Goal: Complete application form

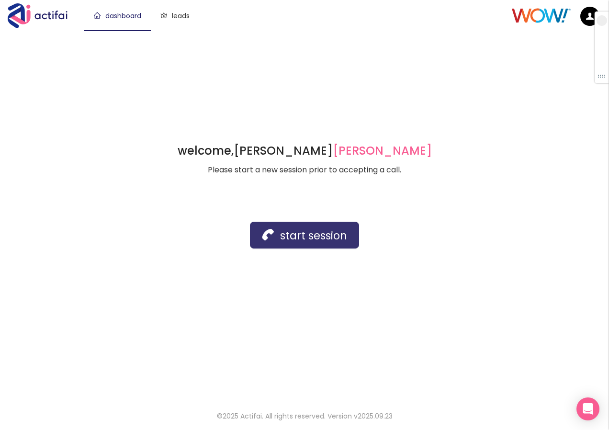
click at [263, 239] on button "start session" at bounding box center [304, 235] width 109 height 27
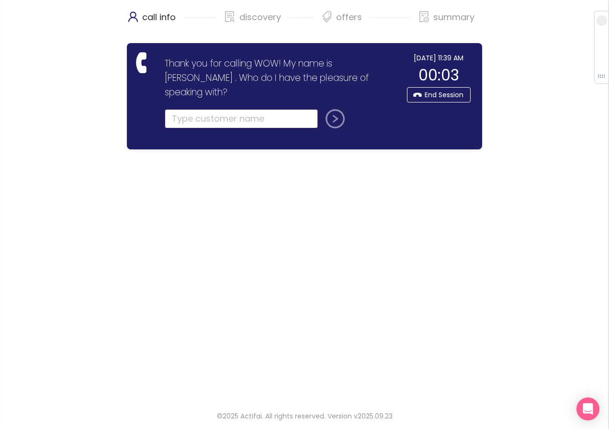
click at [223, 109] on input "text" at bounding box center [241, 118] width 153 height 19
click at [180, 109] on input "text" at bounding box center [241, 118] width 153 height 19
type input "[PERSON_NAME]"
click at [322, 109] on button "submit" at bounding box center [333, 118] width 23 height 19
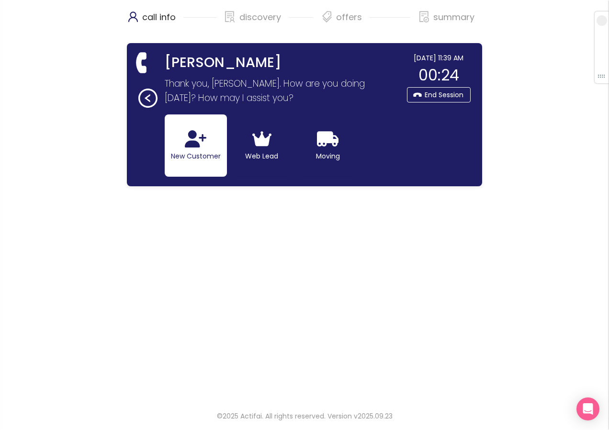
click at [189, 148] on button "New Customer" at bounding box center [196, 145] width 62 height 62
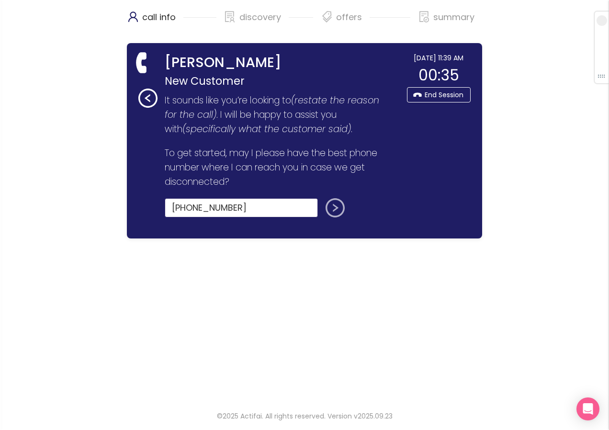
type input "[PHONE_NUMBER]"
click at [332, 209] on button "submit" at bounding box center [333, 207] width 23 height 19
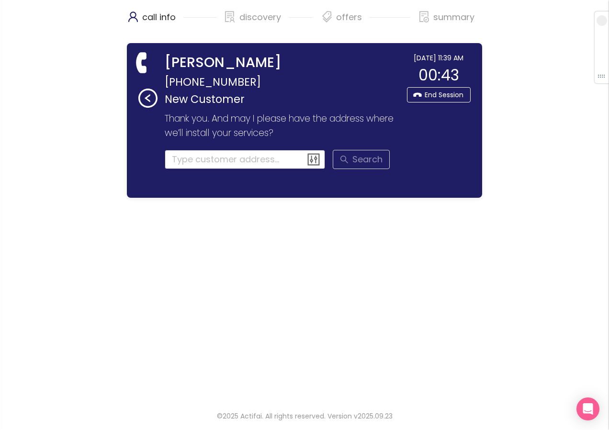
click at [208, 158] on input at bounding box center [245, 159] width 161 height 19
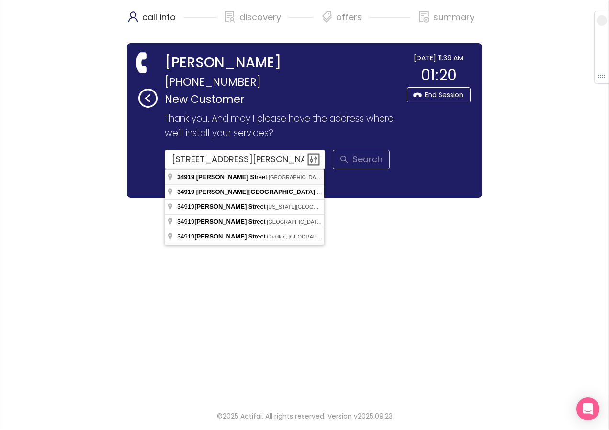
type input "[STREET_ADDRESS][PERSON_NAME]"
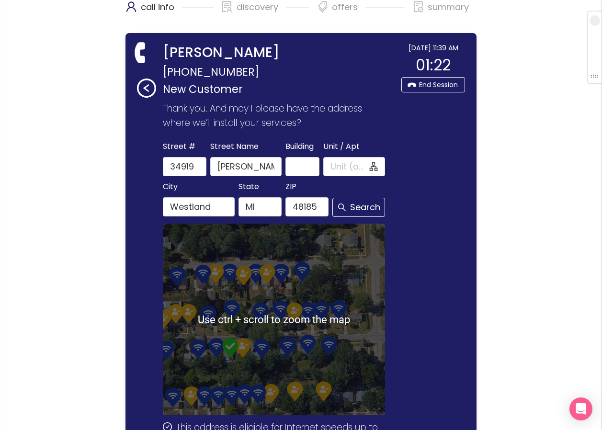
scroll to position [114, 0]
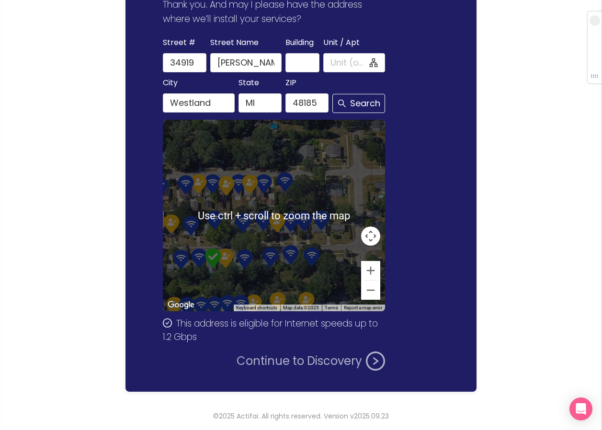
click at [285, 355] on button "Continue to Discovery" at bounding box center [311, 360] width 148 height 19
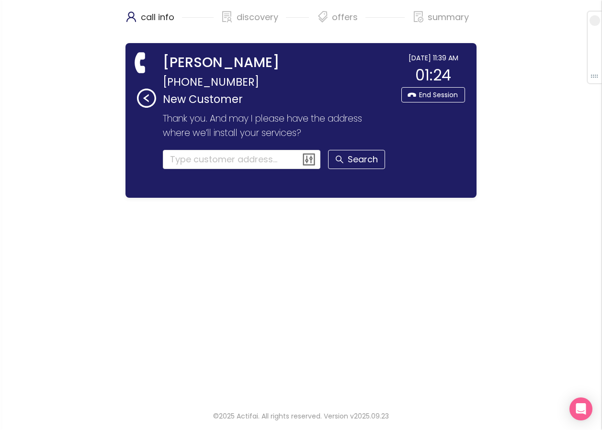
scroll to position [0, 0]
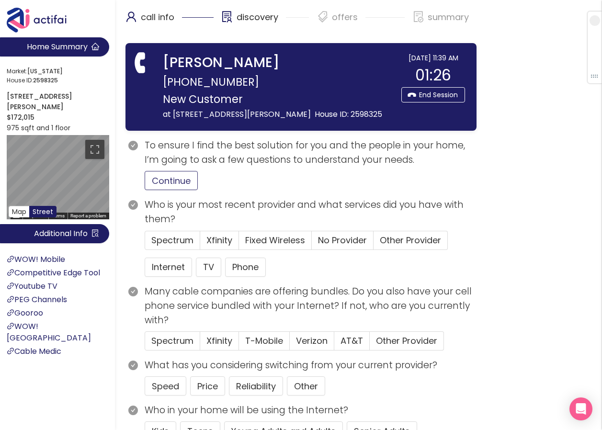
click at [172, 174] on button "Continue" at bounding box center [171, 180] width 53 height 19
drag, startPoint x: 170, startPoint y: 267, endPoint x: 182, endPoint y: 263, distance: 12.6
click at [170, 267] on button "Internet" at bounding box center [168, 267] width 47 height 19
click at [211, 237] on span "Xfinity" at bounding box center [219, 240] width 26 height 12
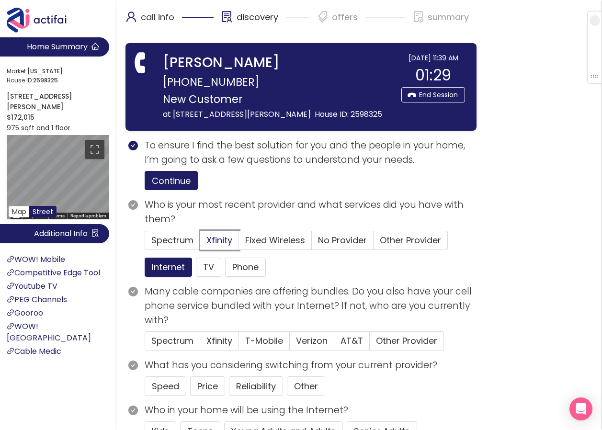
click at [200, 243] on input "Xfinity" at bounding box center [200, 243] width 0 height 0
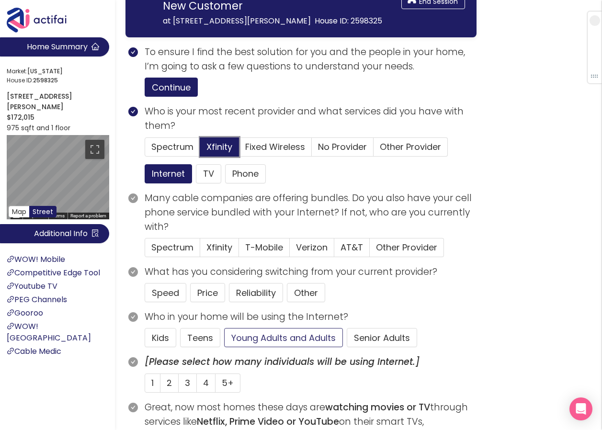
scroll to position [96, 0]
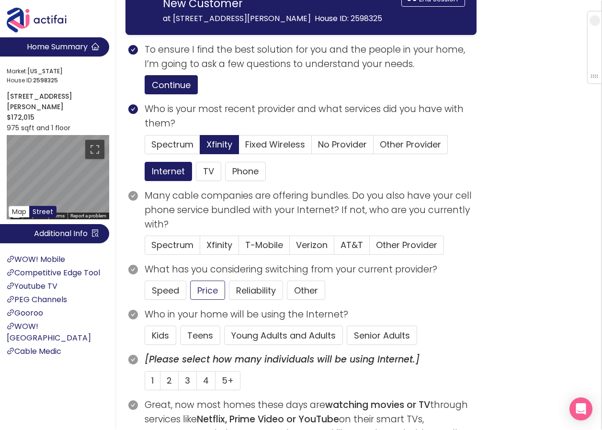
click at [198, 294] on button "Price" at bounding box center [207, 290] width 35 height 19
click at [283, 334] on button "Young Adults and Adults" at bounding box center [283, 335] width 119 height 19
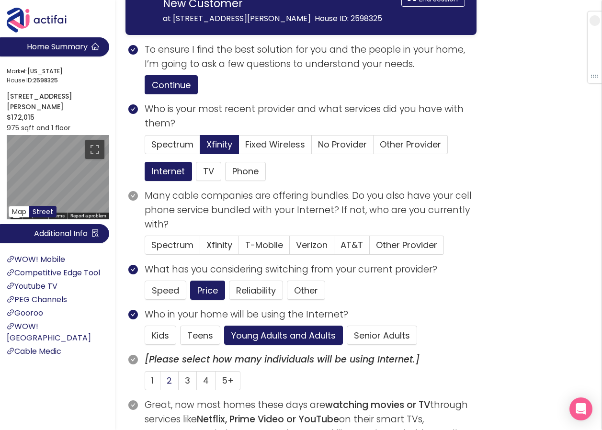
click at [168, 378] on span "2" at bounding box center [169, 380] width 5 height 12
click at [160, 383] on input "2" at bounding box center [160, 383] width 0 height 0
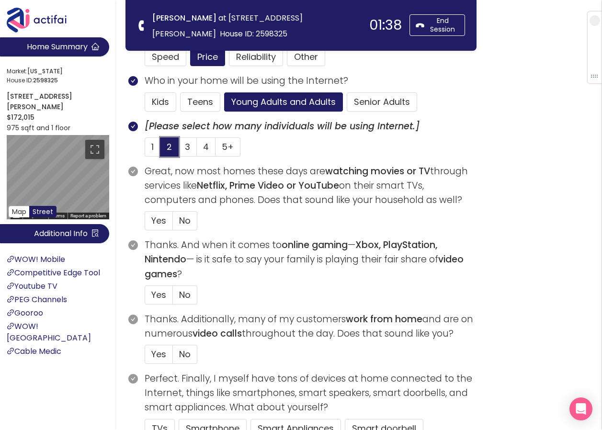
scroll to position [239, 0]
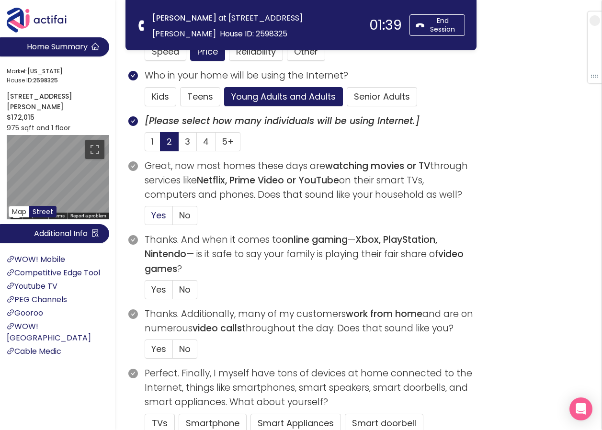
click at [151, 216] on span "Yes" at bounding box center [158, 215] width 15 height 12
click at [145, 218] on input "Yes" at bounding box center [145, 218] width 0 height 0
click at [185, 290] on span "No" at bounding box center [184, 289] width 11 height 12
click at [173, 293] on input "No" at bounding box center [173, 293] width 0 height 0
click at [185, 349] on span "No" at bounding box center [184, 349] width 11 height 12
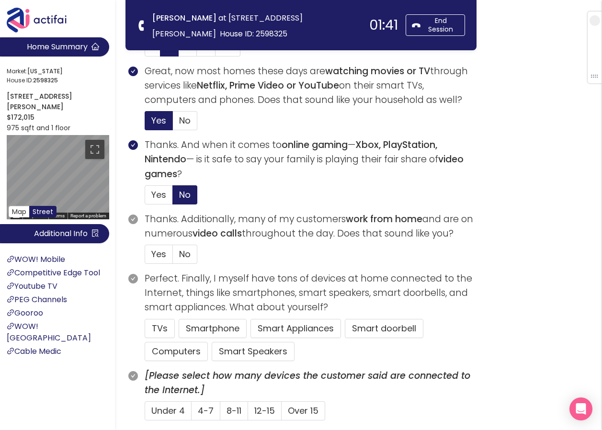
scroll to position [335, 0]
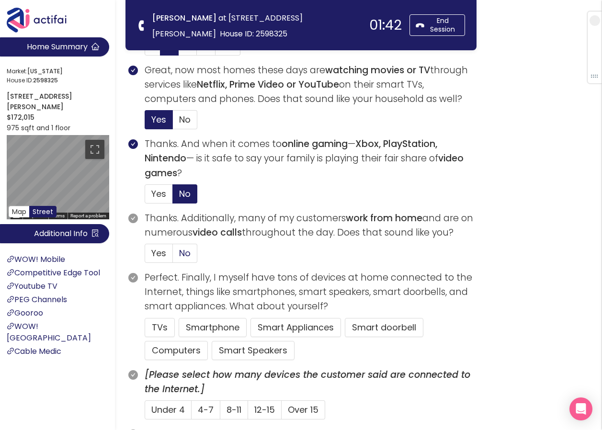
click at [186, 250] on span "No" at bounding box center [184, 253] width 11 height 12
click at [173, 256] on input "No" at bounding box center [173, 256] width 0 height 0
click at [154, 329] on button "TVs" at bounding box center [160, 327] width 30 height 19
click at [177, 344] on button "Computers" at bounding box center [176, 350] width 63 height 19
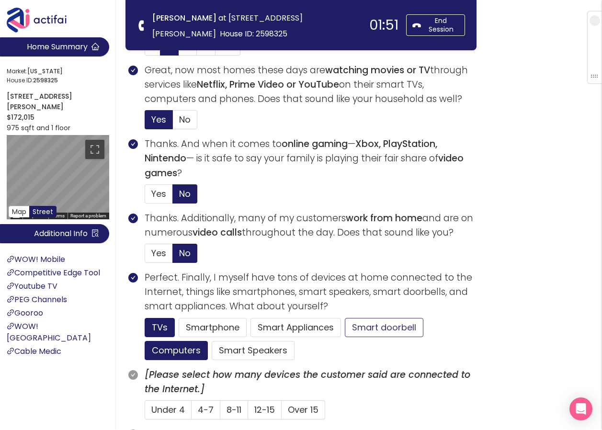
click at [382, 323] on button "Smart doorbell" at bounding box center [384, 327] width 79 height 19
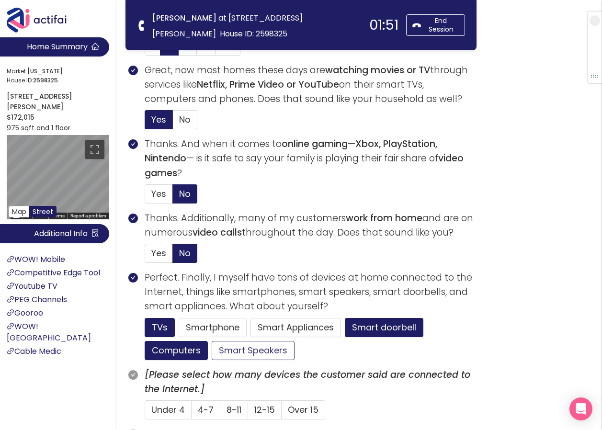
click at [247, 348] on button "Smart Speakers" at bounding box center [253, 350] width 83 height 19
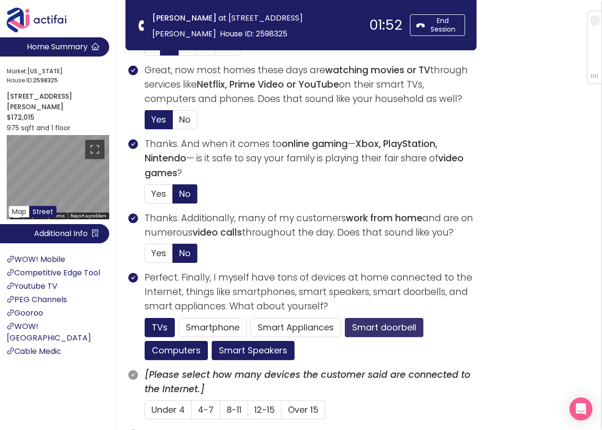
click at [385, 325] on button "Smart doorbell" at bounding box center [384, 327] width 79 height 19
click at [204, 409] on span "4-7" at bounding box center [206, 410] width 16 height 12
click at [192, 413] on input "4-7" at bounding box center [192, 413] width 0 height 0
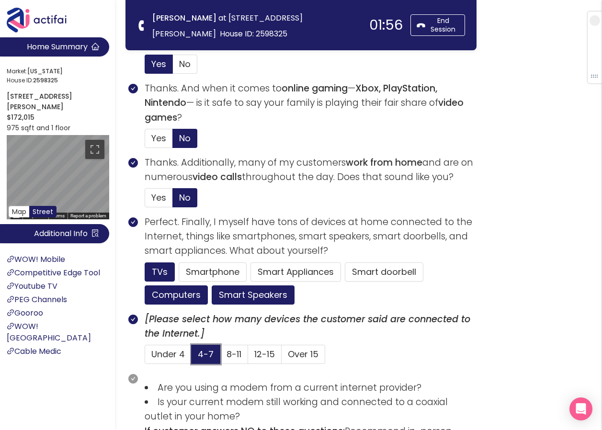
scroll to position [527, 0]
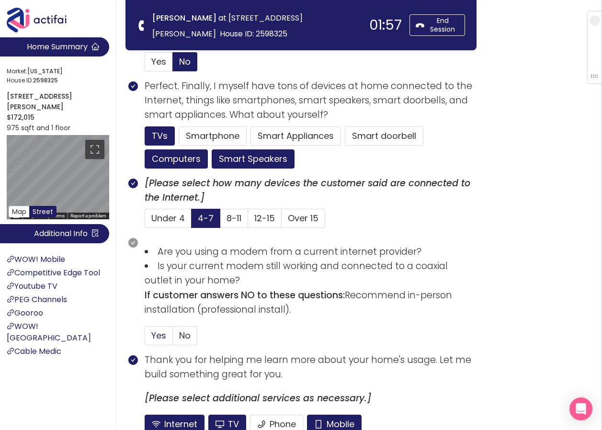
click at [158, 336] on span "Yes" at bounding box center [158, 335] width 15 height 12
click at [145, 338] on input "Yes" at bounding box center [145, 338] width 0 height 0
click at [345, 422] on button "Mobile" at bounding box center [334, 424] width 55 height 19
click at [214, 422] on button "TV" at bounding box center [227, 424] width 38 height 19
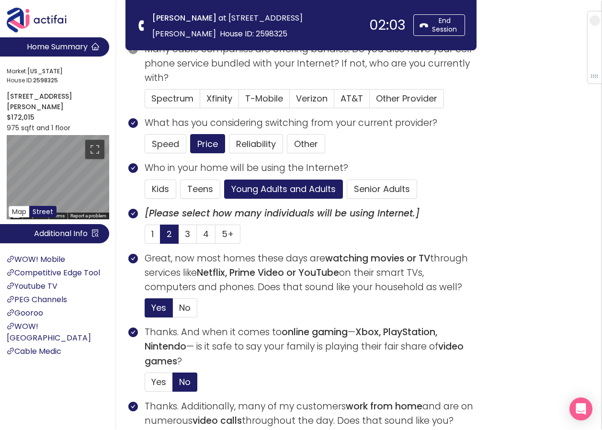
scroll to position [144, 0]
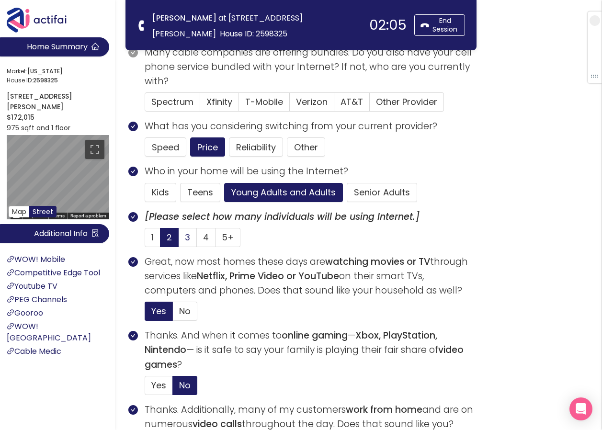
click at [184, 237] on label "3" at bounding box center [188, 237] width 18 height 19
click at [179, 240] on input "3" at bounding box center [179, 240] width 0 height 0
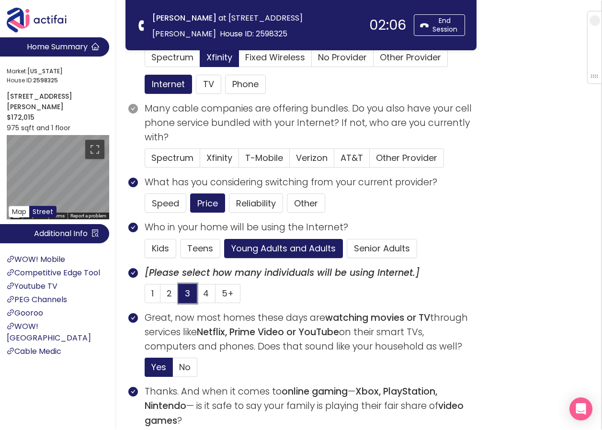
scroll to position [0, 0]
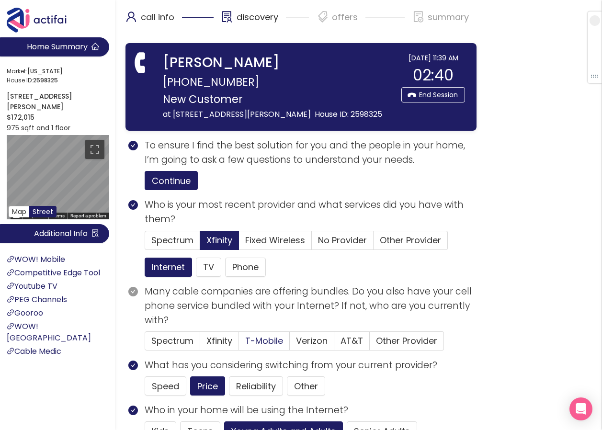
click at [251, 338] on span "T-Mobile" at bounding box center [264, 341] width 38 height 12
click at [239, 344] on input "T-Mobile" at bounding box center [239, 344] width 0 height 0
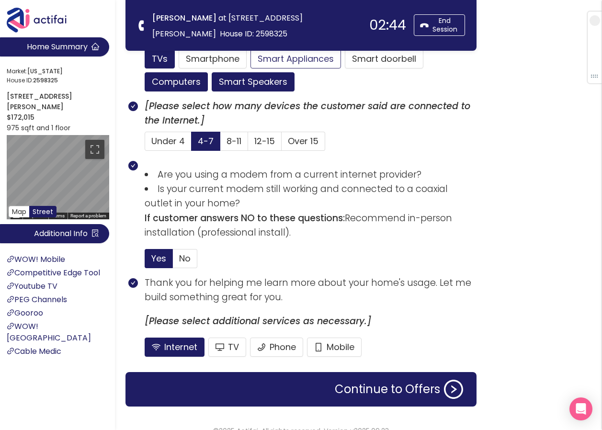
scroll to position [619, 0]
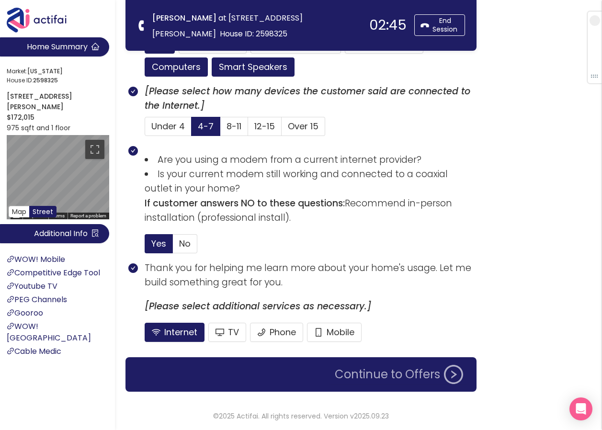
click at [371, 373] on button "Continue to Offers" at bounding box center [399, 374] width 140 height 19
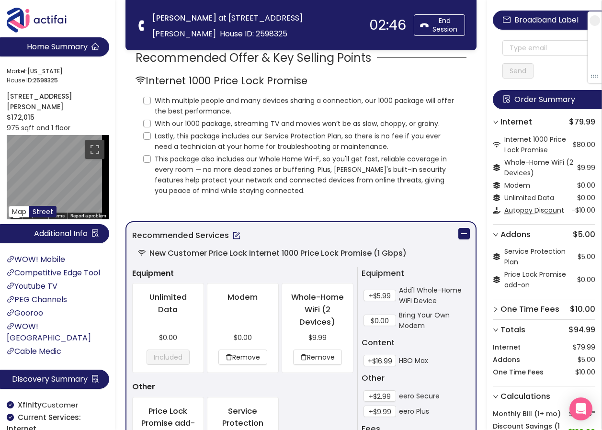
scroll to position [0, 0]
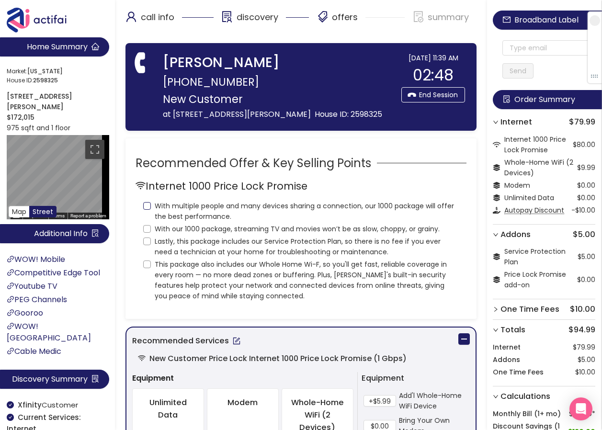
click at [146, 204] on input "With multiple people and many devices sharing a connection, our 1000 package wi…" at bounding box center [147, 206] width 8 height 8
checkbox input "true"
click at [147, 225] on input "With our 1000 package, streaming TV and movies won’t be as slow, choppy, or gra…" at bounding box center [147, 229] width 8 height 8
checkbox input "true"
click at [148, 241] on input "Lastly, this package includes our Service Protection Plan, so there is no fee i…" at bounding box center [147, 241] width 8 height 8
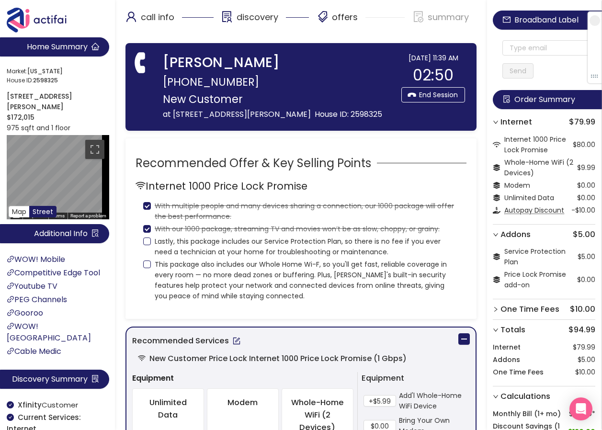
checkbox input "true"
click at [147, 262] on input "This package also includes our Whole Home Wi-F, so you'll get fast, reliable co…" at bounding box center [147, 264] width 8 height 8
checkbox input "true"
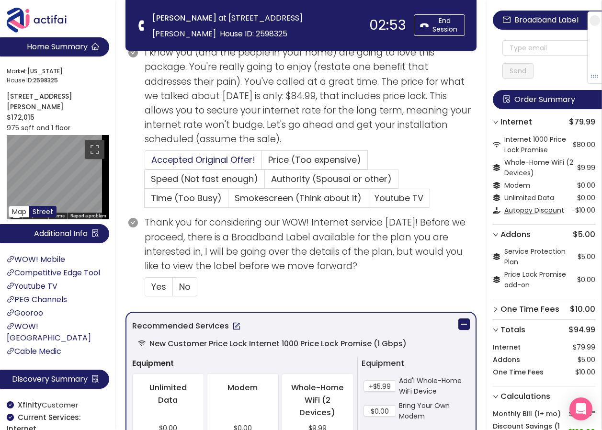
scroll to position [239, 0]
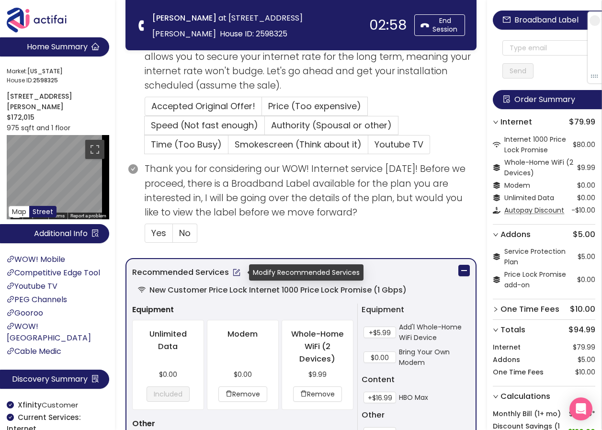
click at [233, 269] on button "button" at bounding box center [236, 272] width 15 height 15
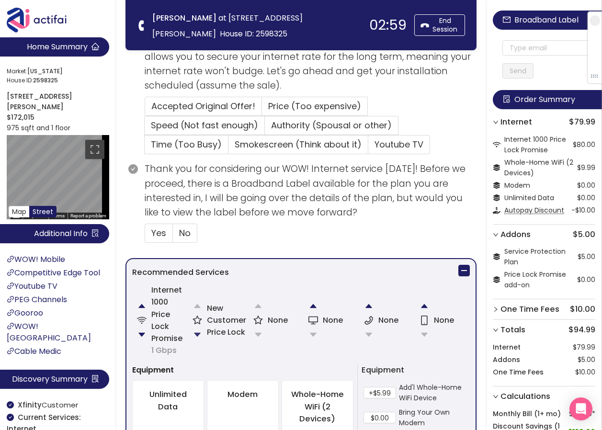
click at [195, 330] on button "button" at bounding box center [197, 334] width 19 height 19
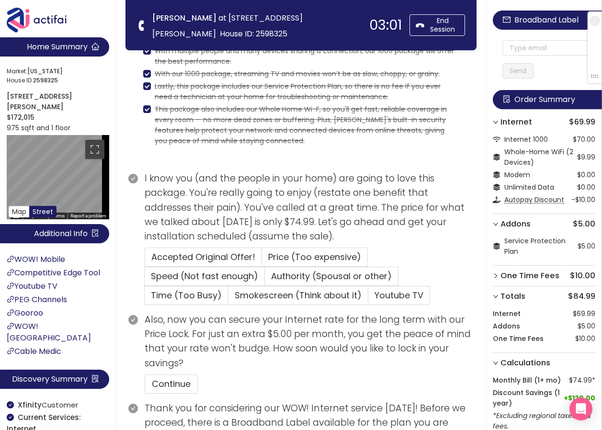
scroll to position [203, 0]
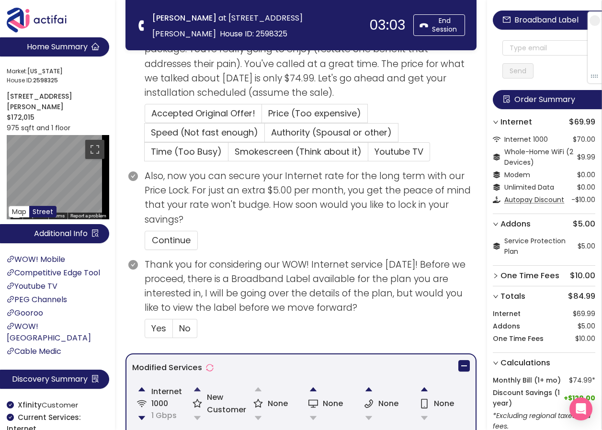
click at [193, 384] on button "button" at bounding box center [197, 389] width 19 height 19
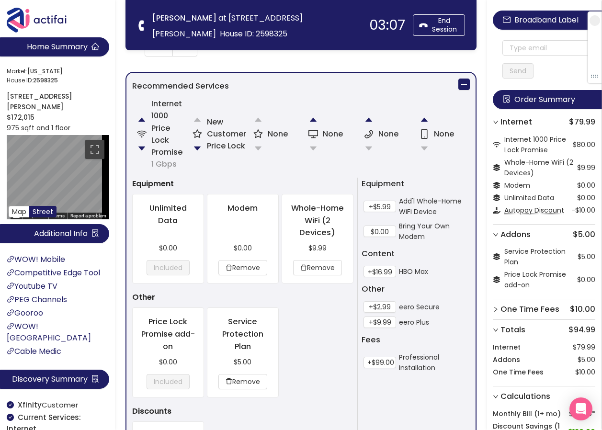
scroll to position [443, 0]
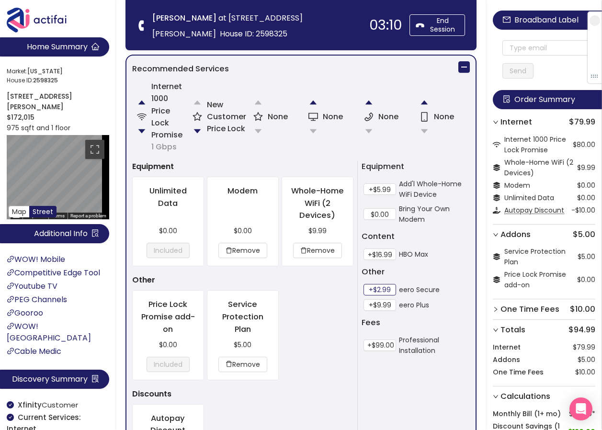
click at [383, 289] on button "+$2.99" at bounding box center [379, 289] width 33 height 11
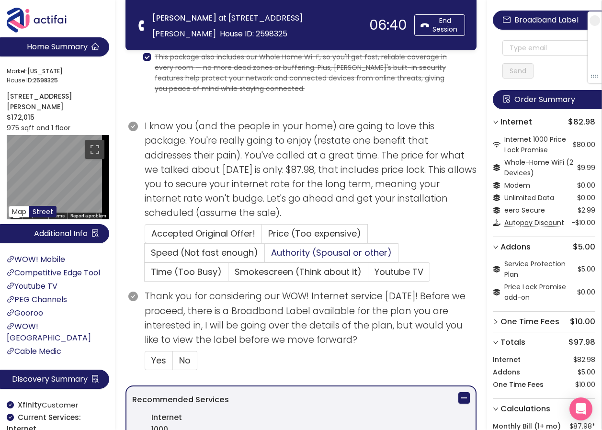
scroll to position [156, 0]
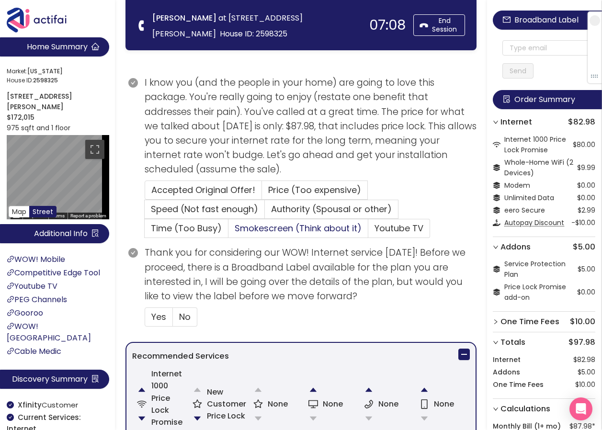
click at [282, 230] on span "Smokescreen (Think about it)" at bounding box center [298, 228] width 127 height 12
click at [228, 231] on input "Smokescreen (Think about it)" at bounding box center [228, 231] width 0 height 0
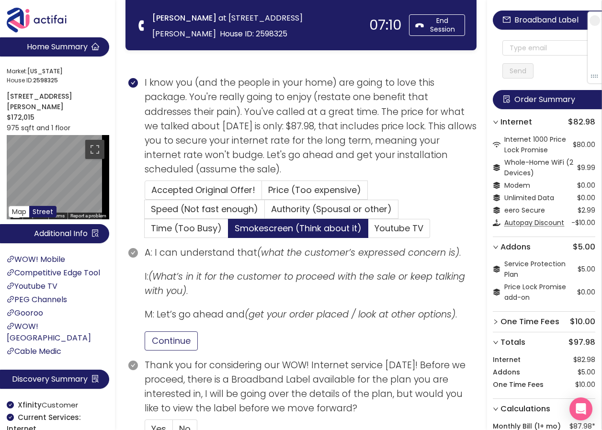
click at [186, 342] on button "Continue" at bounding box center [171, 340] width 53 height 19
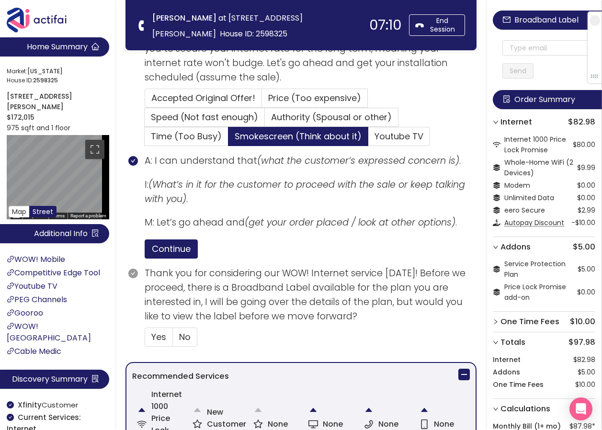
scroll to position [251, 0]
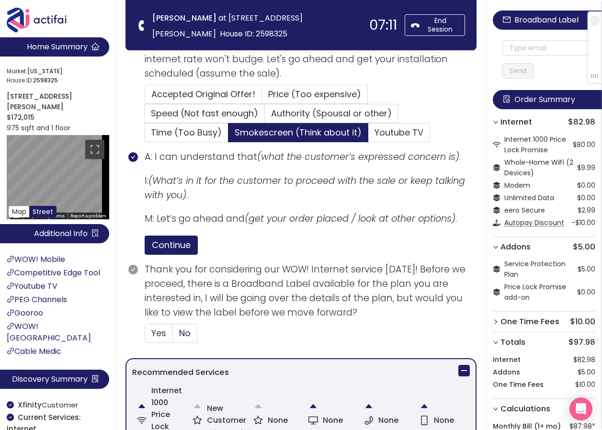
click at [179, 332] on span "No" at bounding box center [184, 333] width 11 height 12
click at [173, 336] on input "No" at bounding box center [173, 336] width 0 height 0
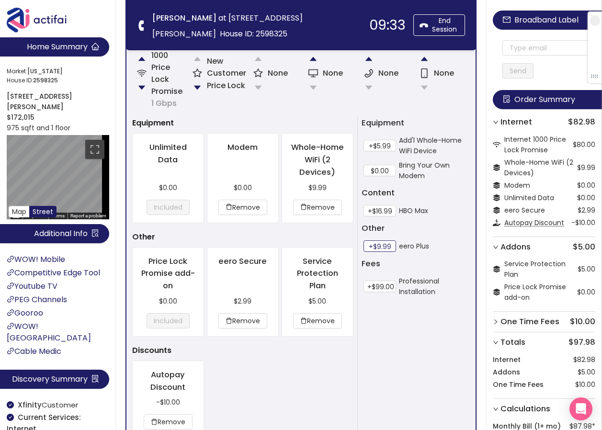
scroll to position [580, 0]
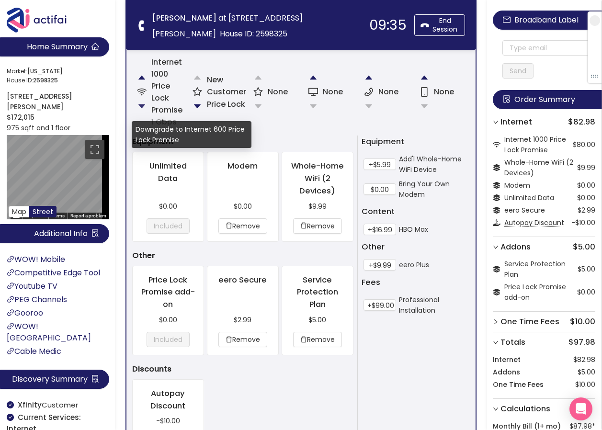
click at [141, 107] on button "button" at bounding box center [141, 106] width 19 height 19
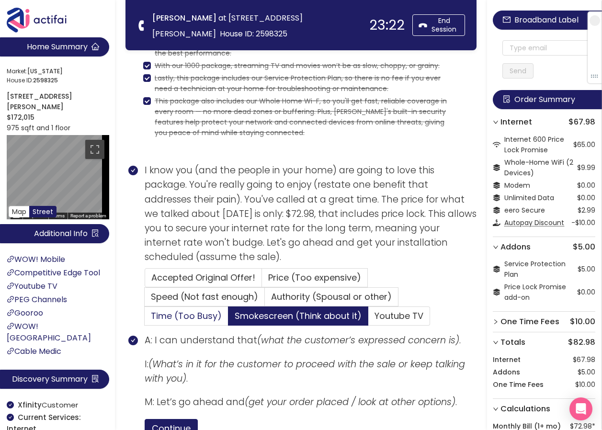
scroll to position [53, 0]
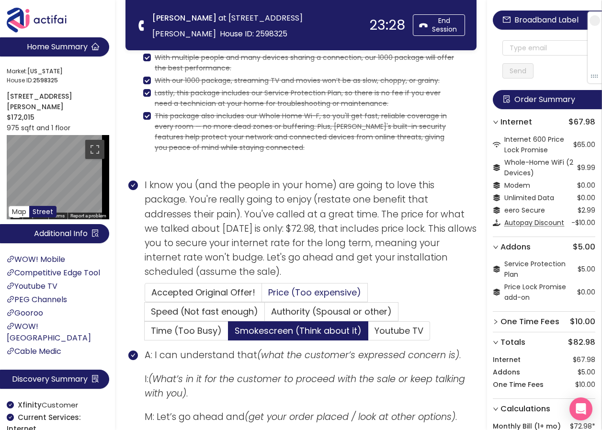
click at [298, 291] on span "Price (Too expensive)" at bounding box center [314, 292] width 93 height 12
click at [262, 295] on input "Price (Too expensive)" at bounding box center [262, 295] width 0 height 0
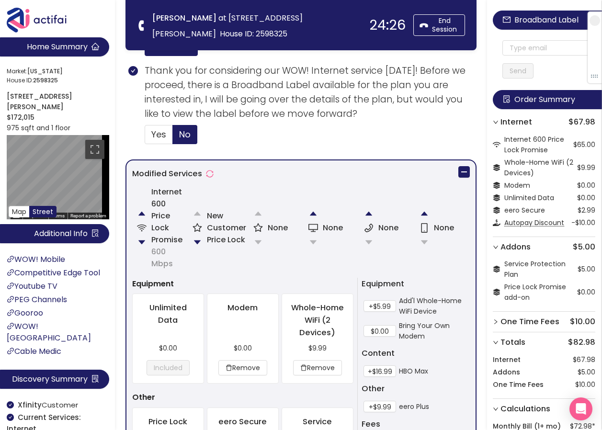
scroll to position [449, 0]
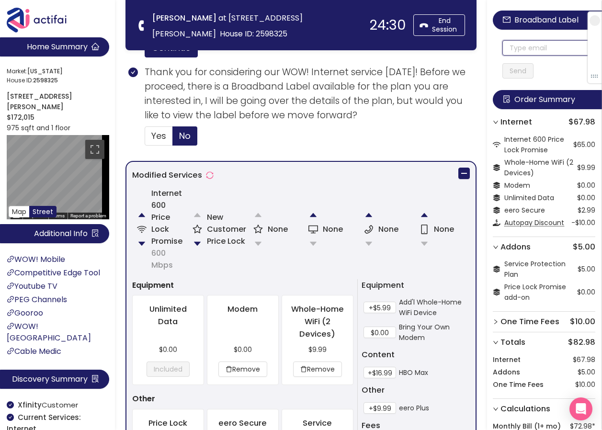
drag, startPoint x: 528, startPoint y: 49, endPoint x: 532, endPoint y: 50, distance: 4.9
click at [528, 49] on input "text" at bounding box center [548, 47] width 93 height 15
drag, startPoint x: 575, startPoint y: 50, endPoint x: 494, endPoint y: 58, distance: 81.8
click at [494, 58] on aside "Broadband Label [EMAIL_ADDRESS][DOMAIN_NAME] Send Order Summary Internet $67.98…" at bounding box center [544, 215] width 115 height 430
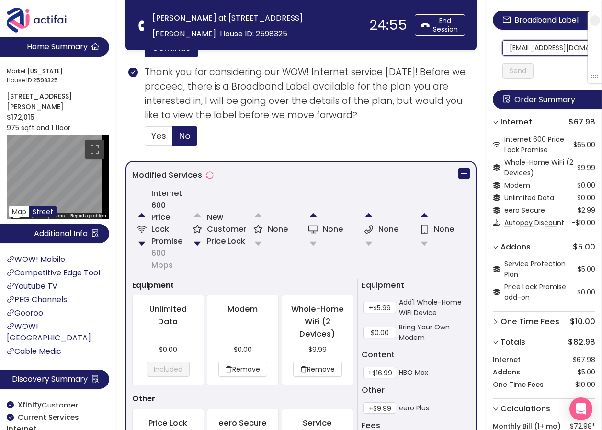
click at [517, 50] on input "[EMAIL_ADDRESS][DOMAIN_NAME]" at bounding box center [548, 47] width 93 height 15
drag, startPoint x: 517, startPoint y: 50, endPoint x: 610, endPoint y: 61, distance: 93.9
type input "[EMAIL_ADDRESS][DOMAIN_NAME]"
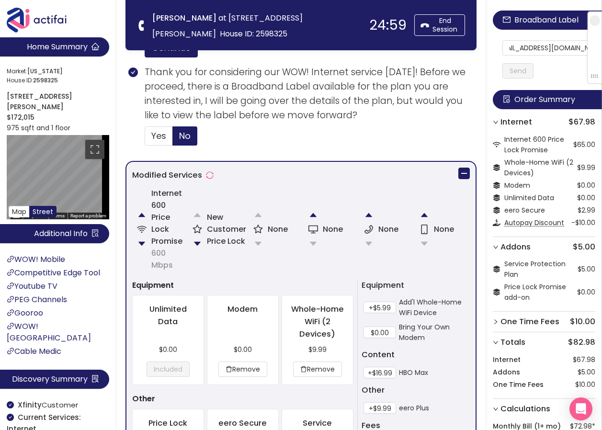
click at [520, 72] on button "Send" at bounding box center [517, 70] width 31 height 15
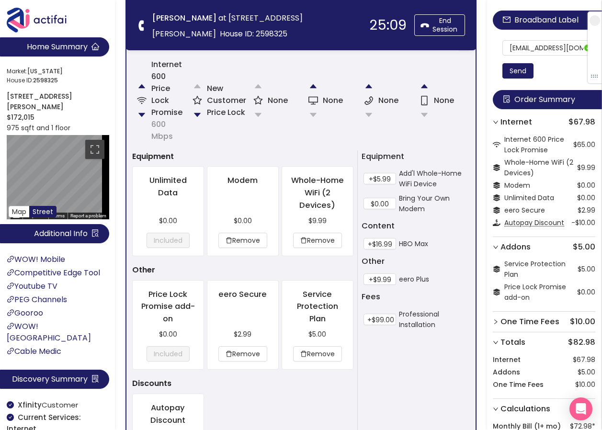
scroll to position [832, 0]
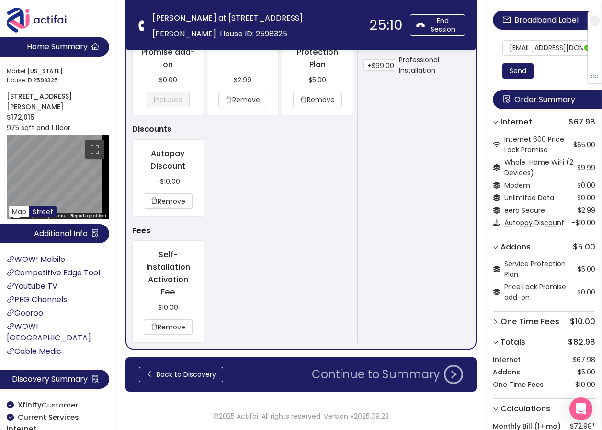
click at [368, 372] on button "Continue to Summary" at bounding box center [387, 374] width 163 height 19
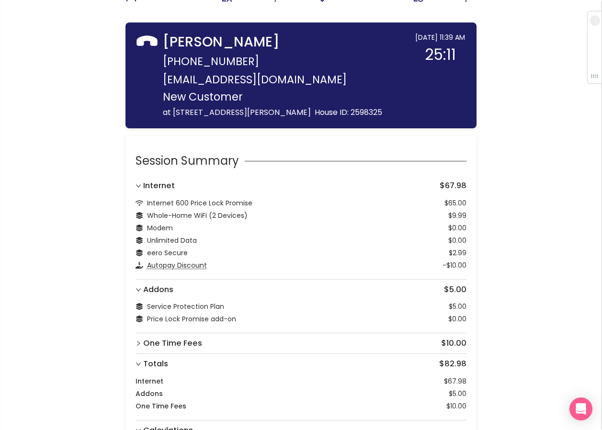
scroll to position [101, 0]
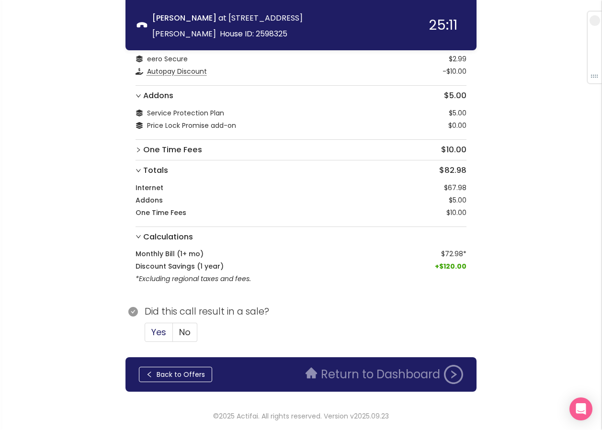
click at [165, 335] on span "Yes" at bounding box center [158, 332] width 15 height 12
click at [145, 335] on input "Yes" at bounding box center [145, 335] width 0 height 0
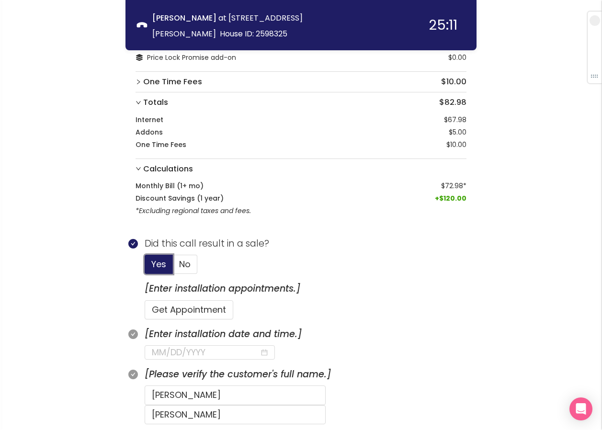
scroll to position [292, 0]
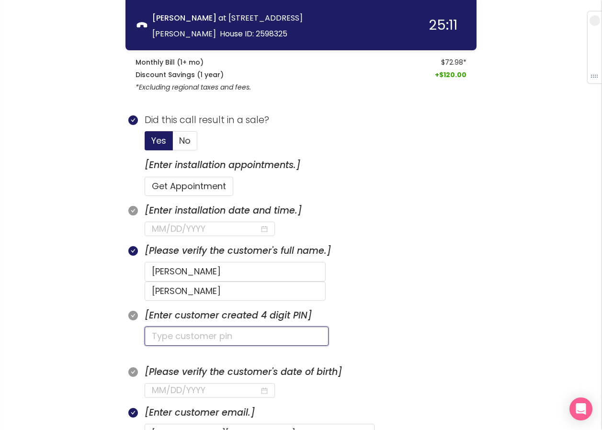
click at [183, 327] on input "text" at bounding box center [237, 336] width 184 height 19
type input "3491"
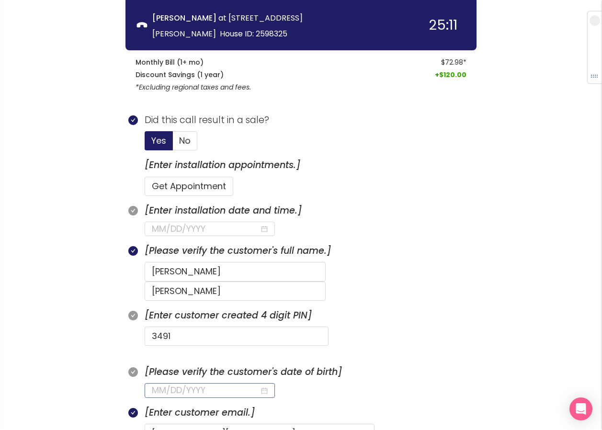
click at [180, 383] on input at bounding box center [206, 389] width 108 height 13
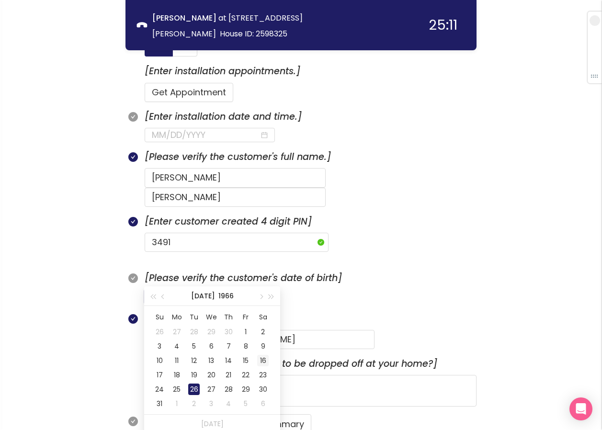
scroll to position [388, 0]
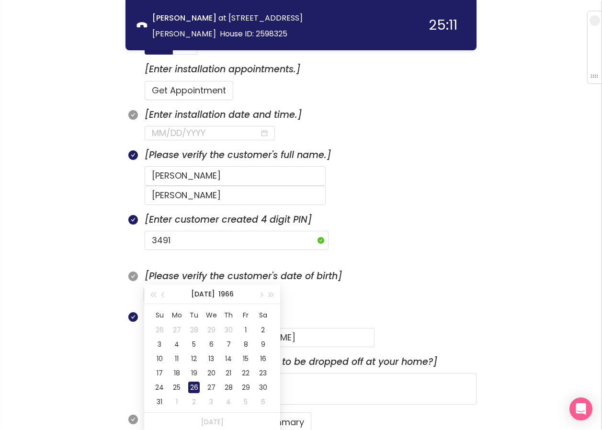
click at [191, 391] on div "26" at bounding box center [193, 387] width 11 height 11
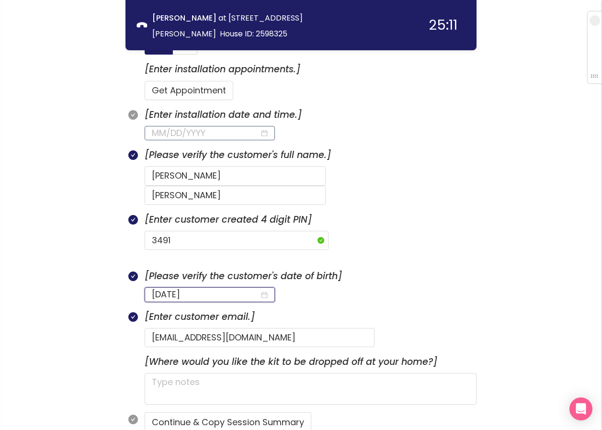
type input "[DATE]"
click at [195, 133] on input at bounding box center [206, 132] width 108 height 13
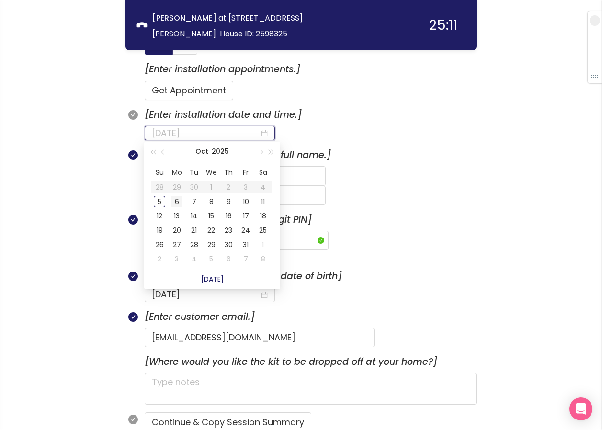
click at [175, 203] on div "6" at bounding box center [176, 201] width 11 height 11
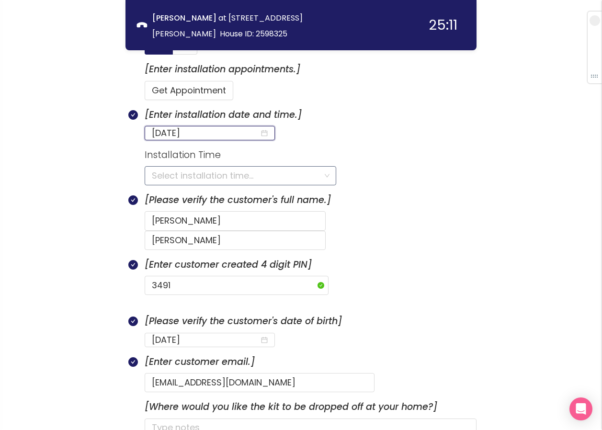
click at [203, 183] on input "search" at bounding box center [237, 176] width 170 height 18
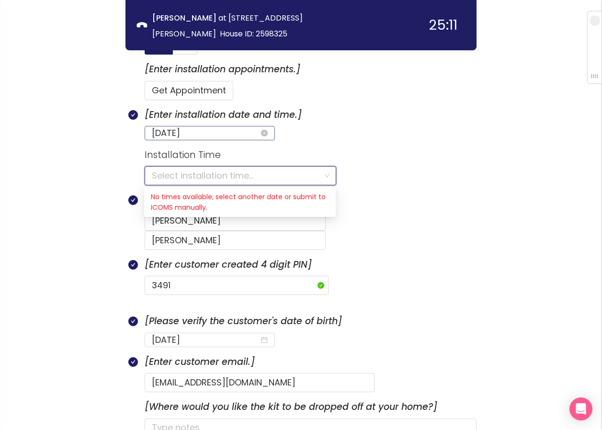
click at [209, 133] on input "[DATE]" at bounding box center [206, 132] width 108 height 13
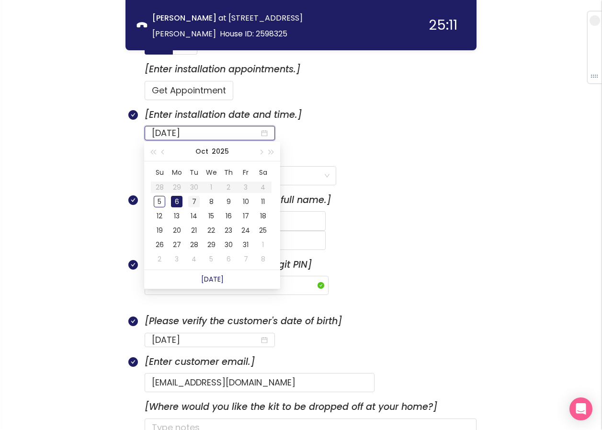
type input "[DATE]"
click at [191, 200] on div "7" at bounding box center [193, 201] width 11 height 11
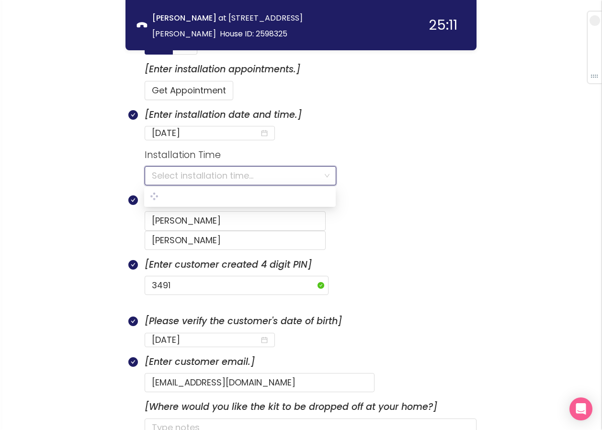
click at [177, 176] on input "search" at bounding box center [237, 176] width 170 height 18
click at [169, 195] on div "8:00AM - 9:00PM" at bounding box center [240, 197] width 178 height 11
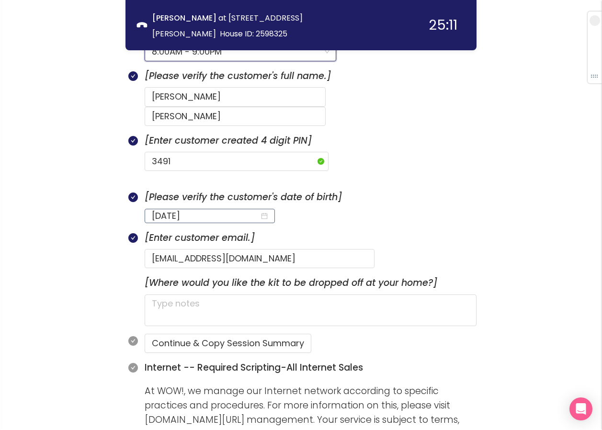
scroll to position [531, 0]
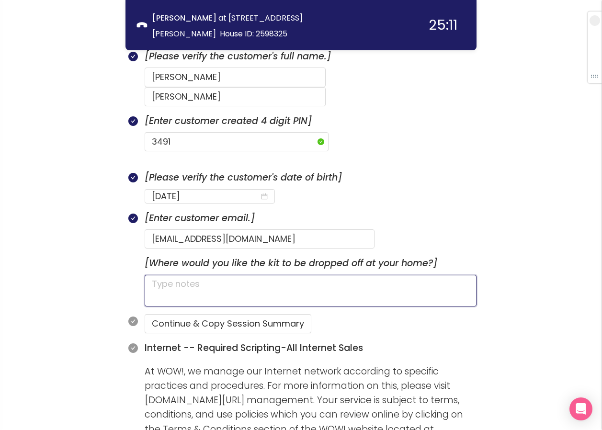
click at [186, 275] on textarea at bounding box center [311, 291] width 332 height 32
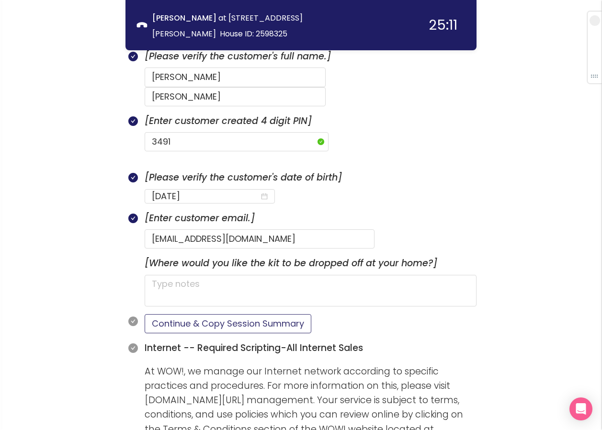
click at [192, 314] on button "Continue & Copy Session Summary" at bounding box center [228, 323] width 167 height 19
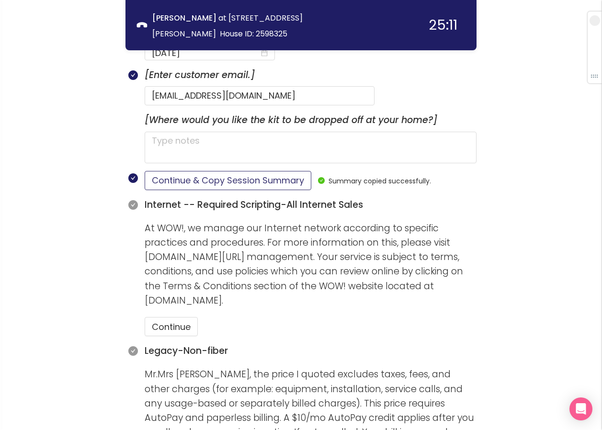
scroll to position [675, 0]
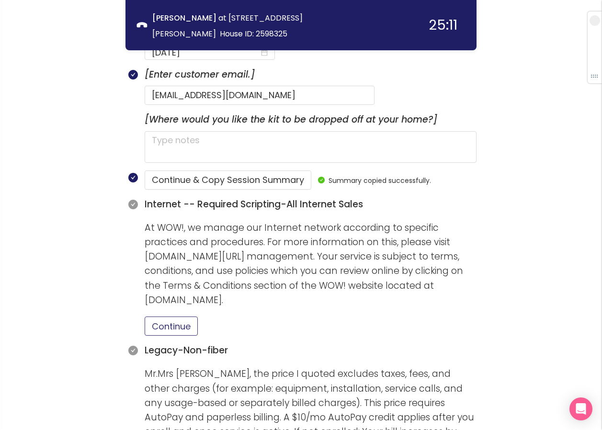
click at [171, 316] on button "Continue" at bounding box center [171, 325] width 53 height 19
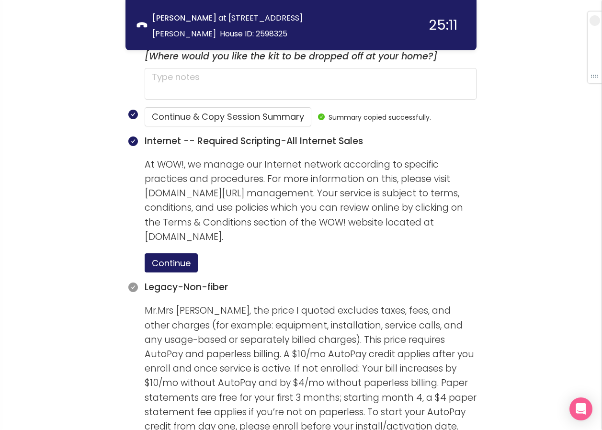
scroll to position [867, 0]
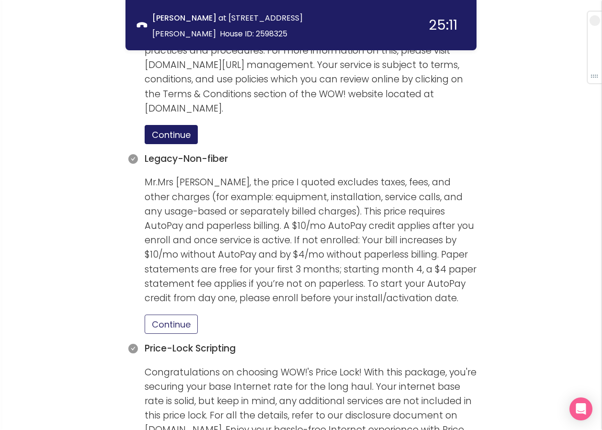
click at [173, 315] on button "Continue" at bounding box center [171, 324] width 53 height 19
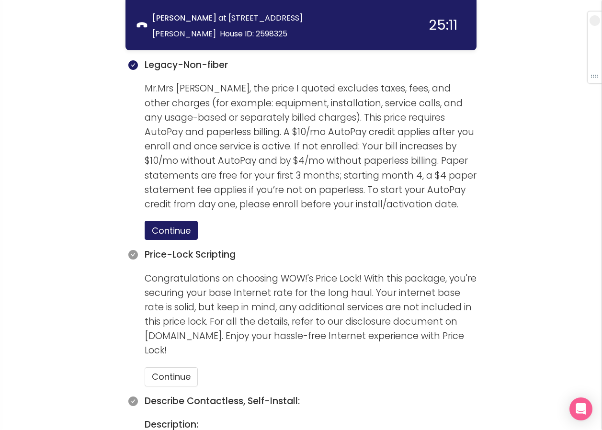
scroll to position [1058, 0]
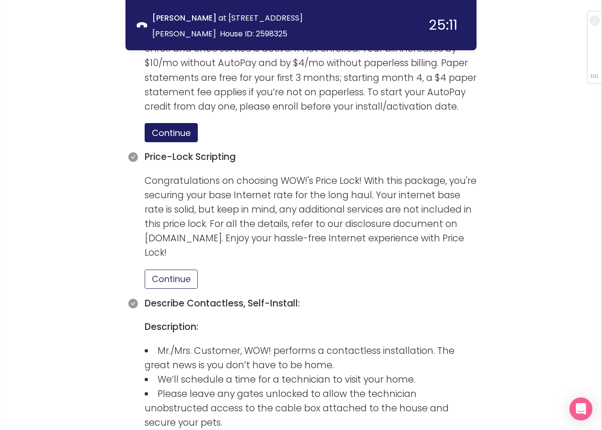
click at [167, 270] on button "Continue" at bounding box center [171, 279] width 53 height 19
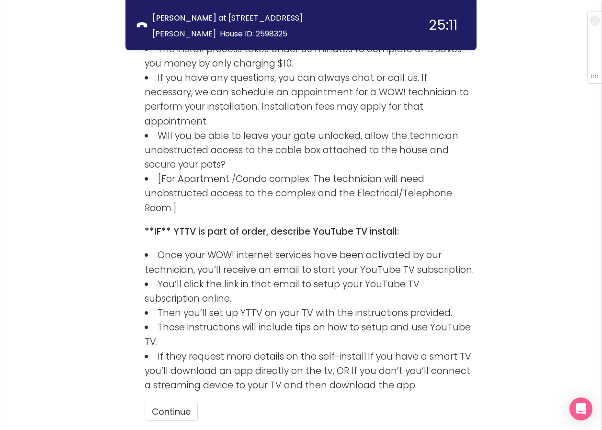
scroll to position [1549, 0]
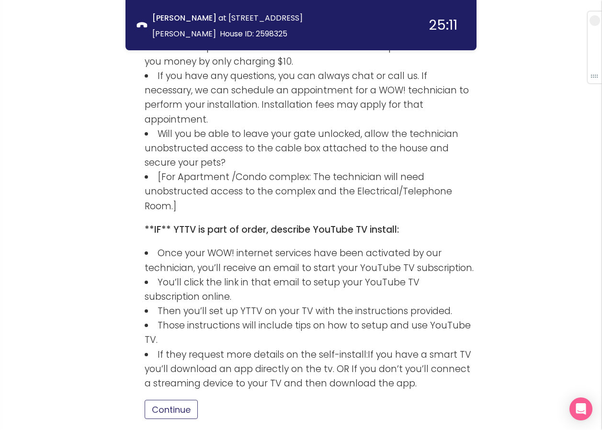
click at [180, 400] on button "Continue" at bounding box center [171, 409] width 53 height 19
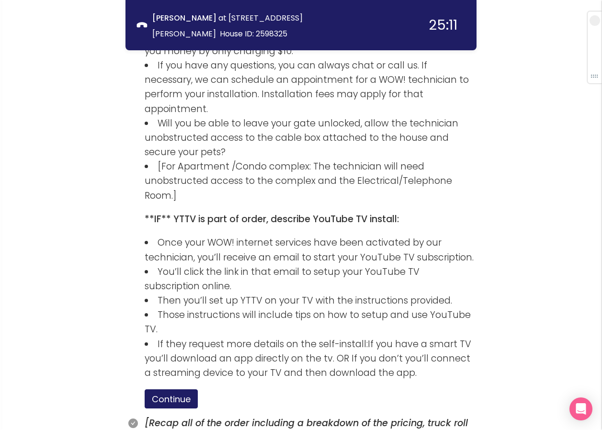
scroll to position [1614, 0]
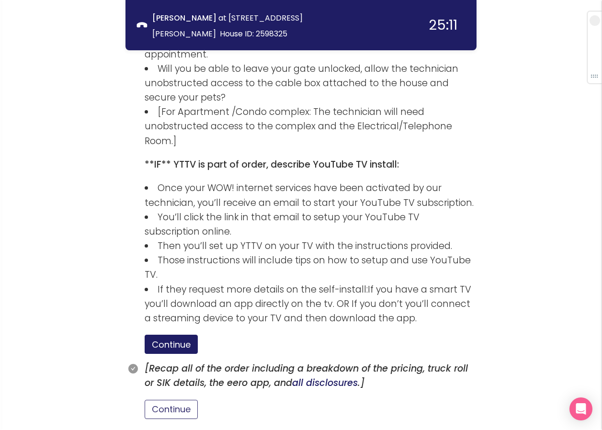
click at [164, 400] on button "Continue" at bounding box center [171, 409] width 53 height 19
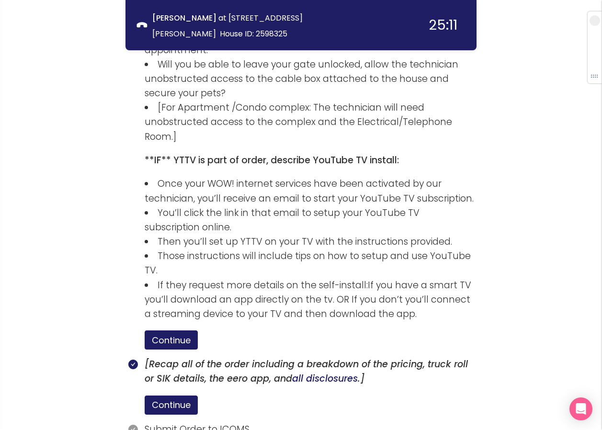
scroll to position [1659, 0]
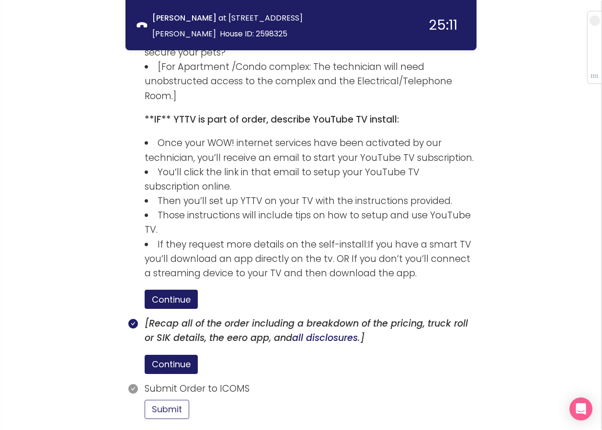
click at [171, 400] on button "Submit" at bounding box center [167, 409] width 45 height 19
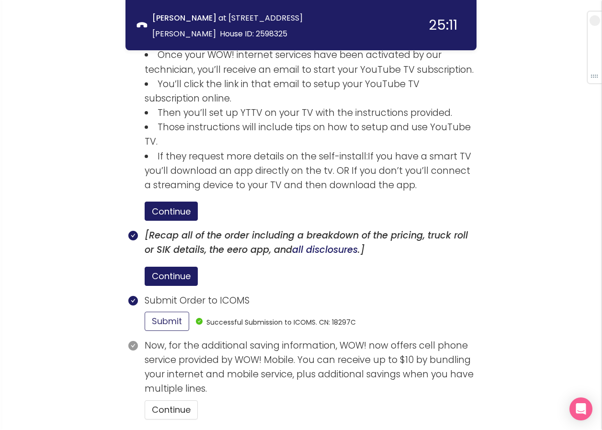
scroll to position [1748, 0]
drag, startPoint x: 173, startPoint y: 333, endPoint x: 179, endPoint y: 333, distance: 5.3
click at [174, 400] on button "Continue" at bounding box center [171, 409] width 53 height 19
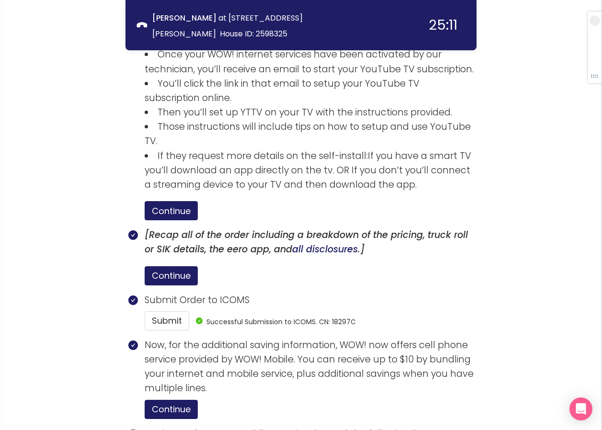
scroll to position [1836, 0]
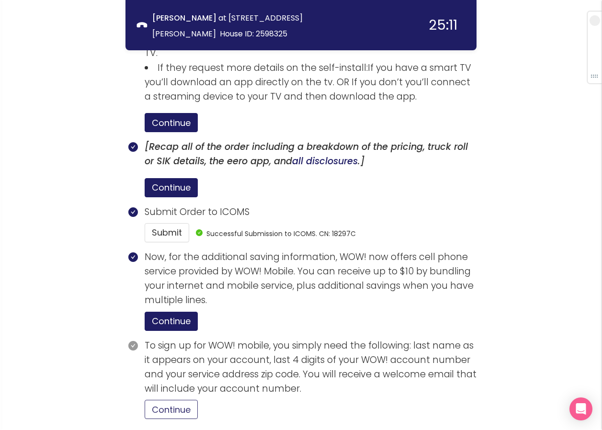
click at [164, 400] on button "Continue" at bounding box center [171, 409] width 53 height 19
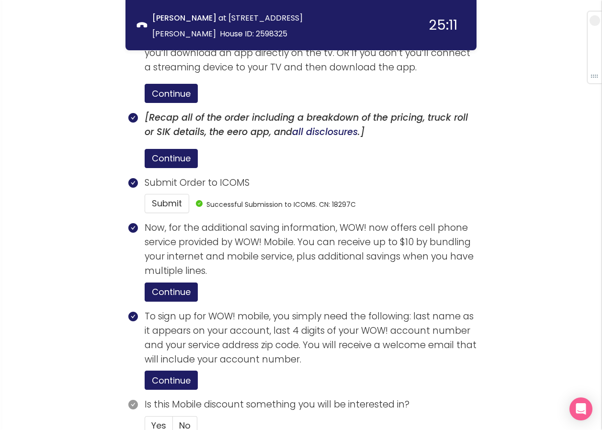
scroll to position [1882, 0]
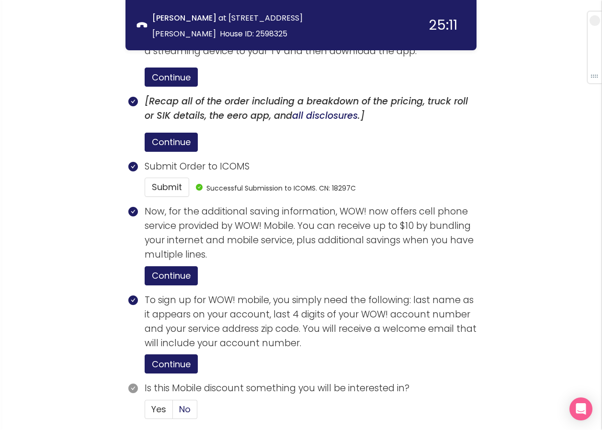
click at [187, 403] on span "No" at bounding box center [184, 409] width 11 height 12
click at [173, 412] on input "No" at bounding box center [173, 412] width 0 height 0
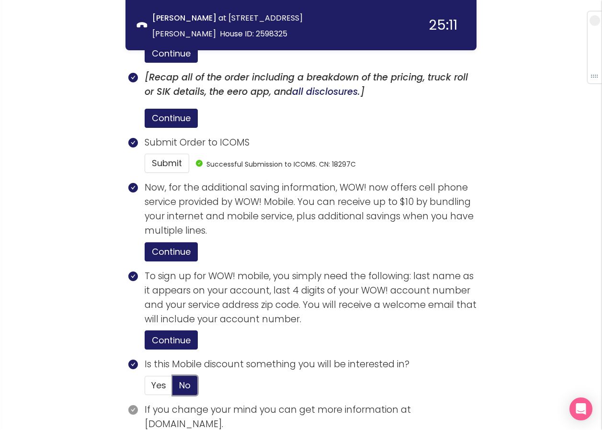
scroll to position [1941, 0]
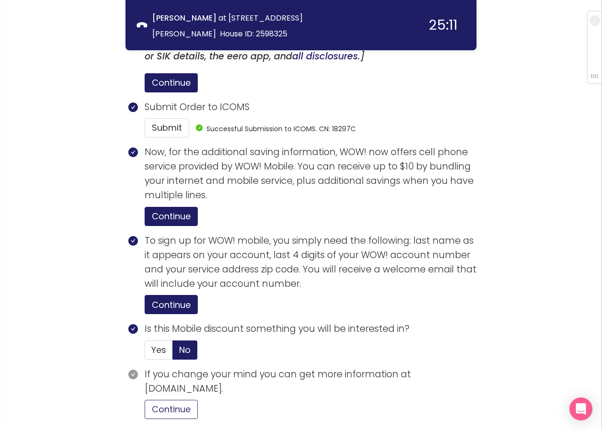
click at [188, 400] on button "Continue" at bounding box center [171, 409] width 53 height 19
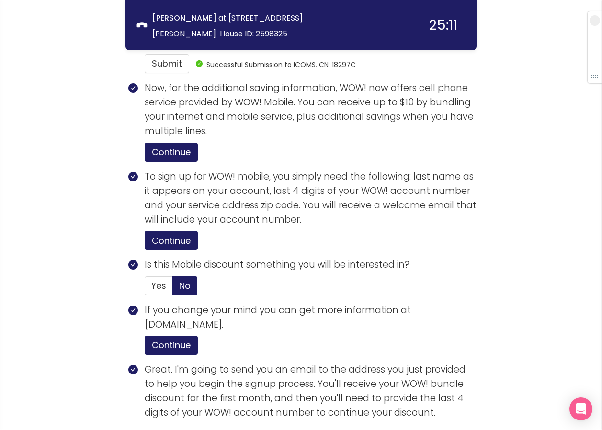
scroll to position [2123, 0]
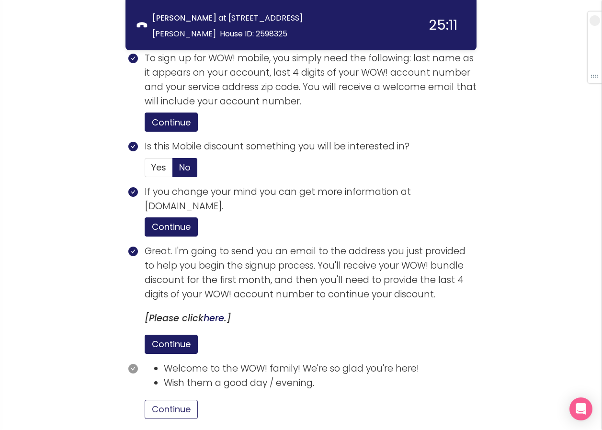
click at [187, 400] on button "Continue" at bounding box center [171, 409] width 53 height 19
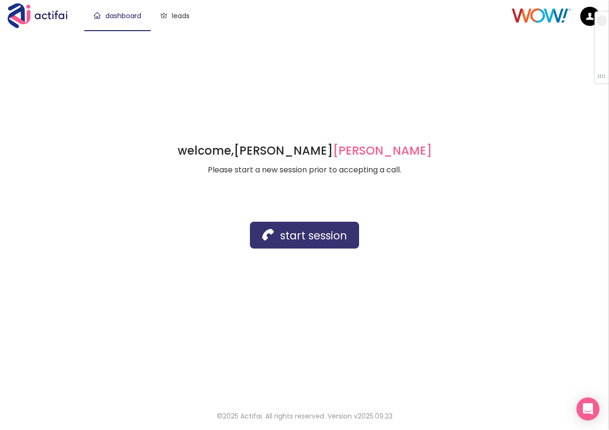
click at [278, 241] on button "start session" at bounding box center [304, 235] width 109 height 27
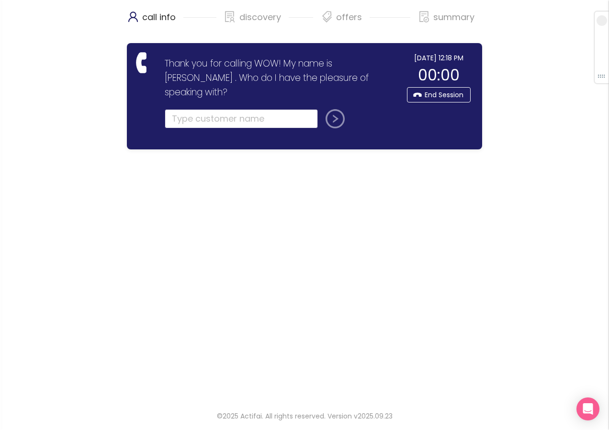
click at [176, 109] on input "text" at bounding box center [241, 118] width 153 height 19
click at [201, 109] on input "text" at bounding box center [241, 118] width 153 height 19
click at [206, 109] on input "[PERSON_NAME]" at bounding box center [241, 118] width 153 height 19
type input "[PERSON_NAME]"
click at [334, 109] on button "submit" at bounding box center [333, 118] width 23 height 19
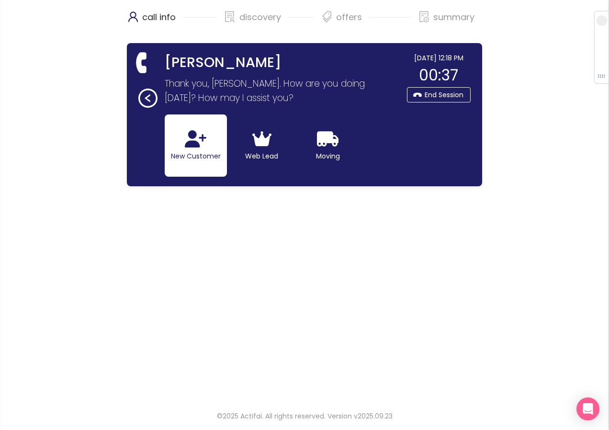
click at [192, 141] on icon "button" at bounding box center [196, 138] width 22 height 17
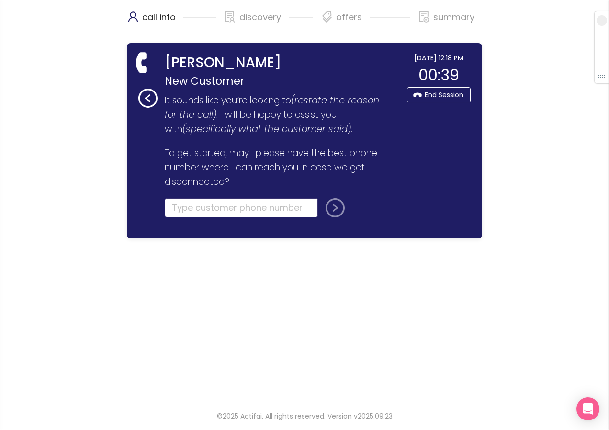
click at [182, 205] on input "tel" at bounding box center [241, 207] width 153 height 19
click at [182, 206] on input "tel" at bounding box center [241, 207] width 153 height 19
type input "[PHONE_NUMBER]"
click at [340, 211] on button "submit" at bounding box center [333, 207] width 23 height 19
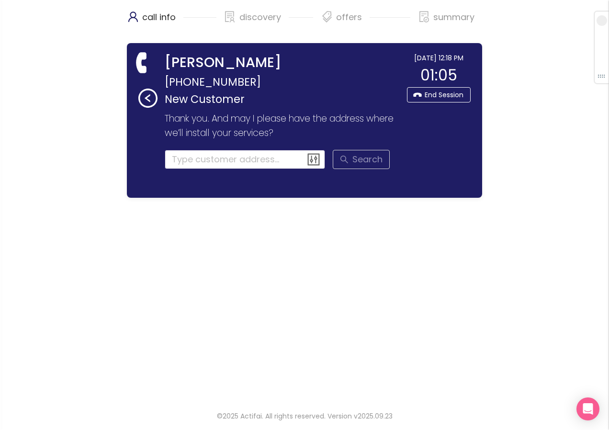
click at [177, 164] on input at bounding box center [245, 159] width 161 height 19
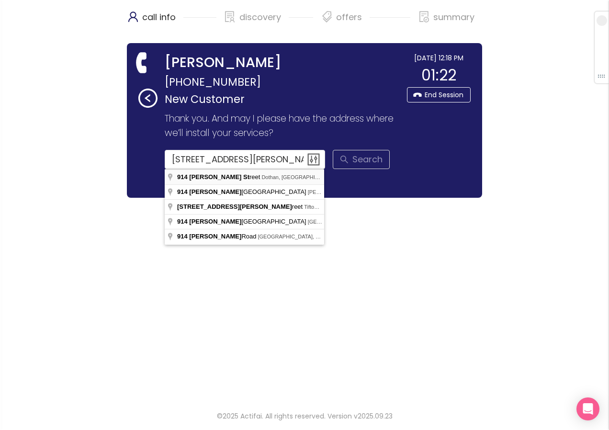
type input "[STREET_ADDRESS][PERSON_NAME]"
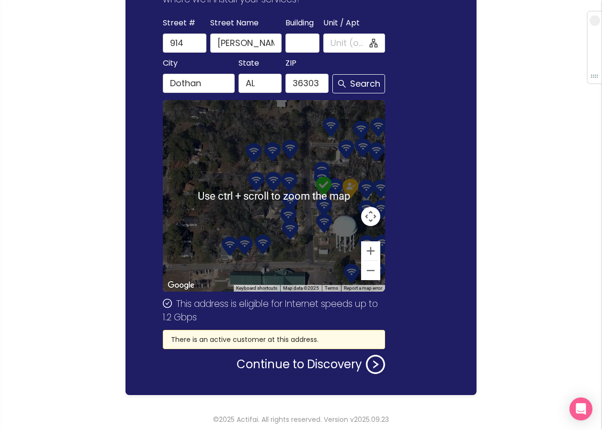
scroll to position [137, 0]
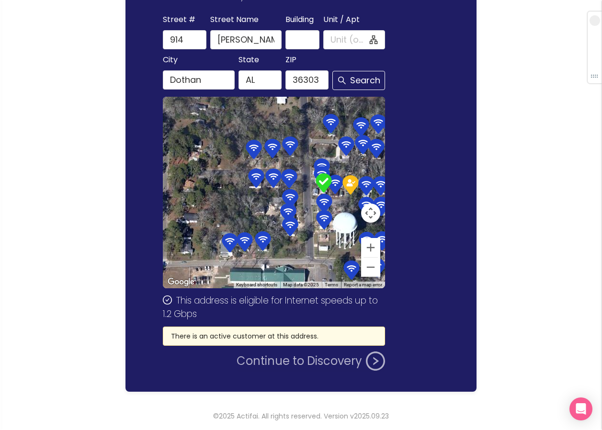
click at [271, 360] on button "Continue to Discovery" at bounding box center [311, 360] width 148 height 19
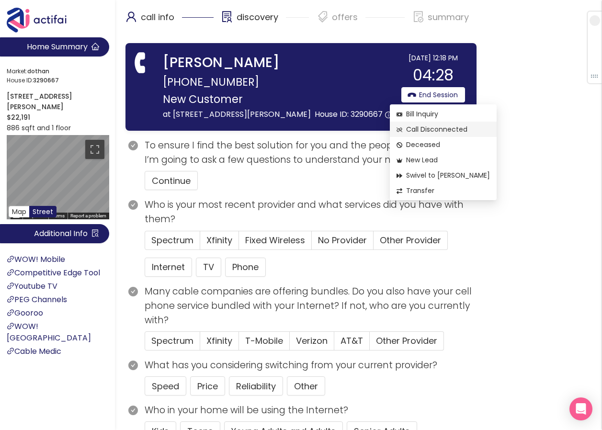
click at [418, 128] on span "Call Disconnected" at bounding box center [442, 129] width 93 height 11
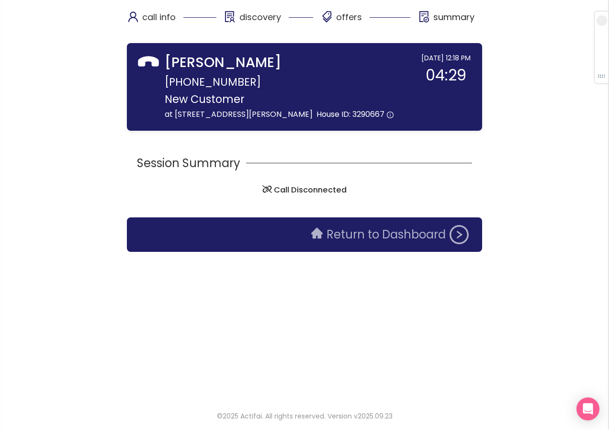
click at [341, 231] on button "Return to Dashboard" at bounding box center [389, 234] width 169 height 19
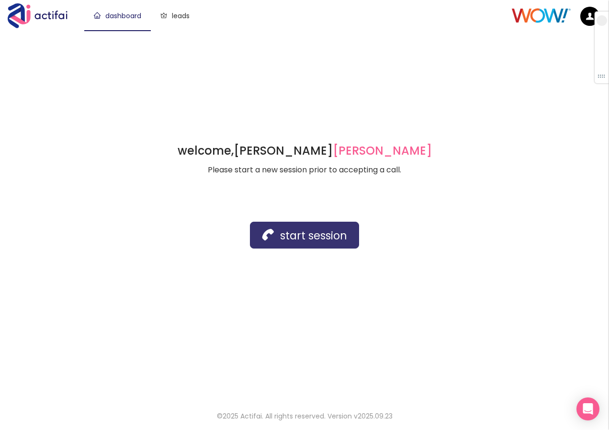
click at [300, 235] on button "start session" at bounding box center [304, 235] width 109 height 27
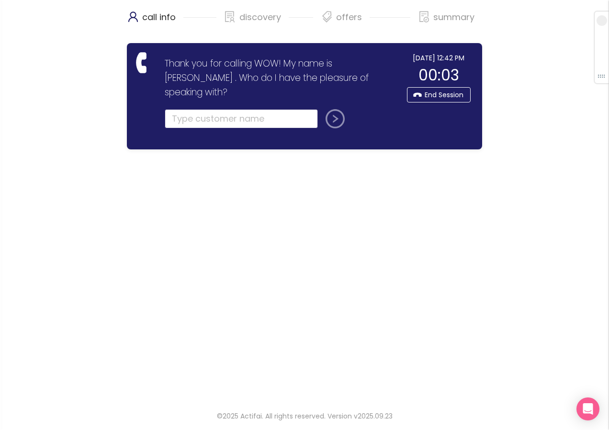
drag, startPoint x: 199, startPoint y: 111, endPoint x: 199, endPoint y: 104, distance: 6.7
click at [199, 109] on input "text" at bounding box center [241, 118] width 153 height 19
type input "[PERSON_NAME]"
click at [322, 109] on button "submit" at bounding box center [333, 118] width 23 height 19
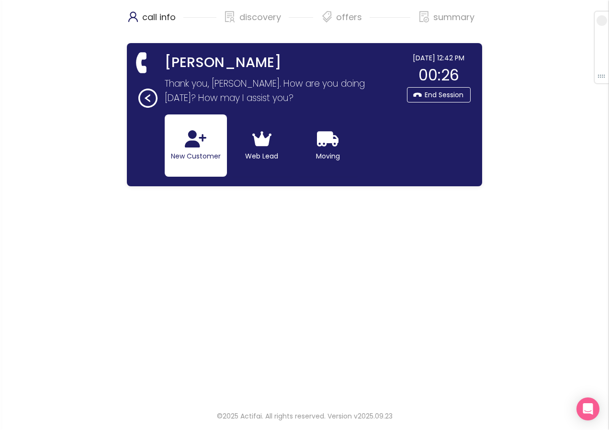
click at [184, 150] on button "New Customer" at bounding box center [196, 145] width 62 height 62
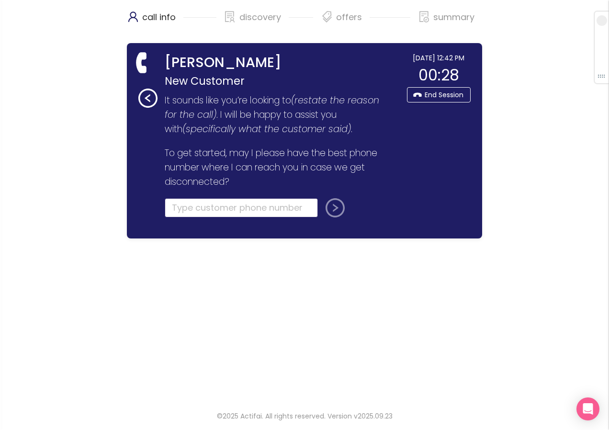
click at [193, 205] on input "tel" at bounding box center [241, 207] width 153 height 19
type input "[PHONE_NUMBER]"
click at [334, 211] on button "submit" at bounding box center [333, 207] width 23 height 19
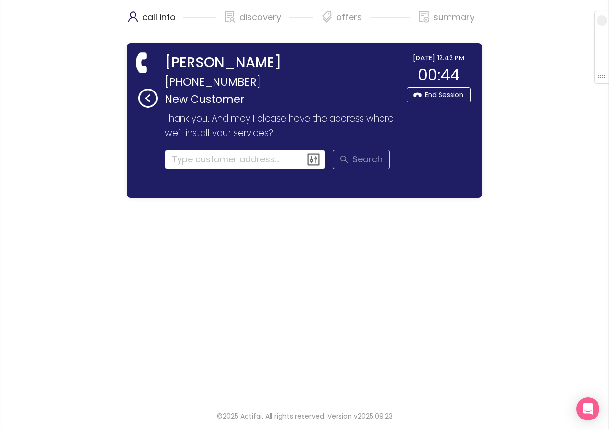
click at [194, 154] on input at bounding box center [245, 159] width 161 height 19
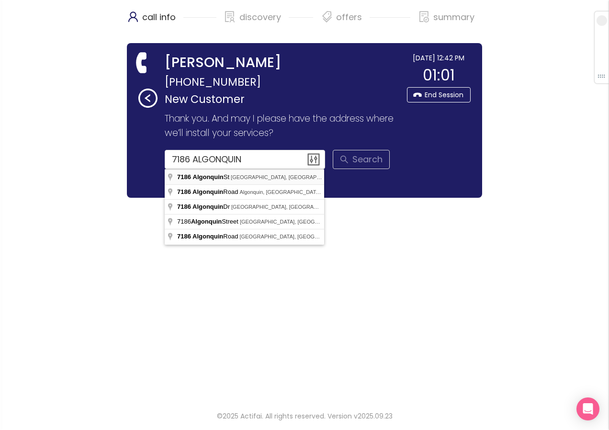
type input "[STREET_ADDRESS]"
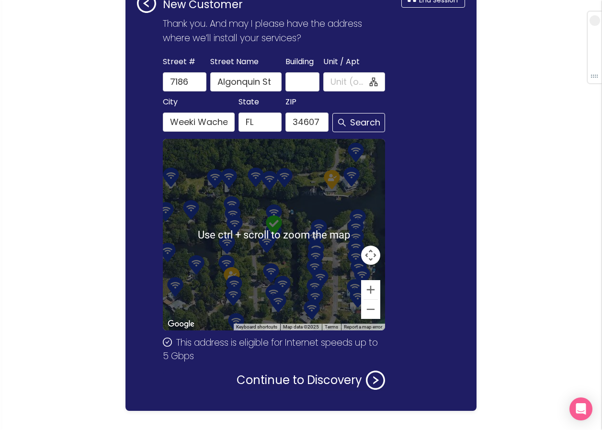
scroll to position [96, 0]
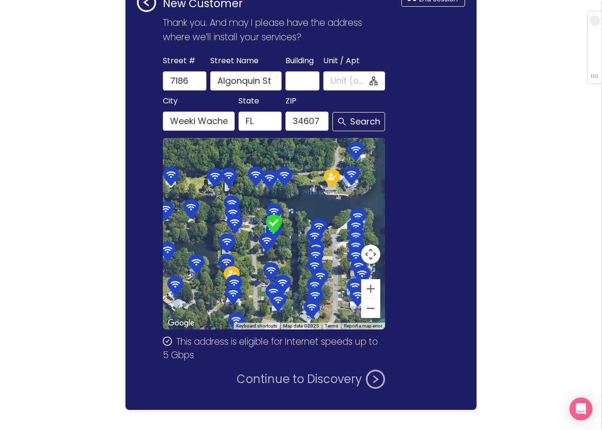
click at [281, 375] on button "Continue to Discovery" at bounding box center [311, 379] width 148 height 19
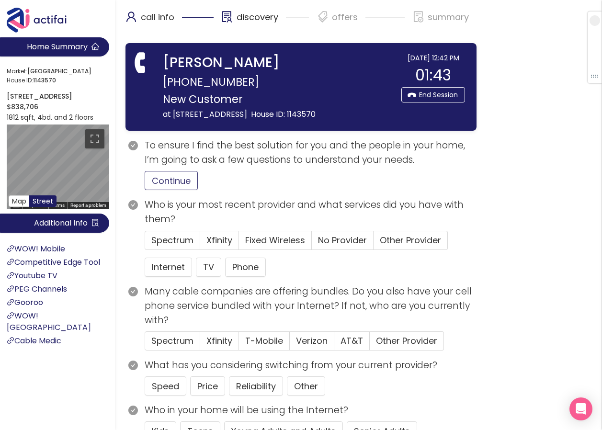
click at [175, 190] on button "Continue" at bounding box center [171, 180] width 53 height 19
click at [185, 246] on span "Spectrum" at bounding box center [172, 240] width 42 height 12
click at [145, 243] on input "Spectrum" at bounding box center [145, 243] width 0 height 0
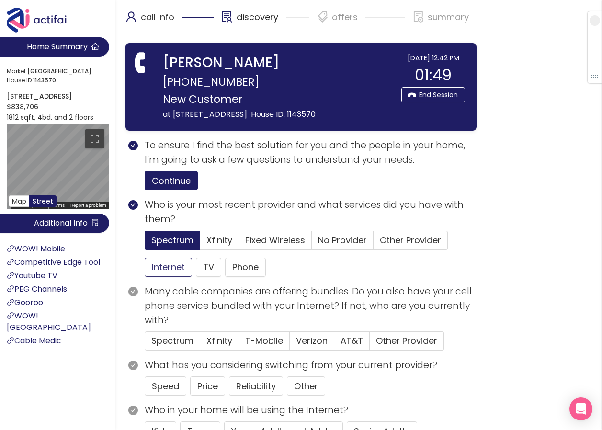
click at [168, 277] on button "Internet" at bounding box center [168, 267] width 47 height 19
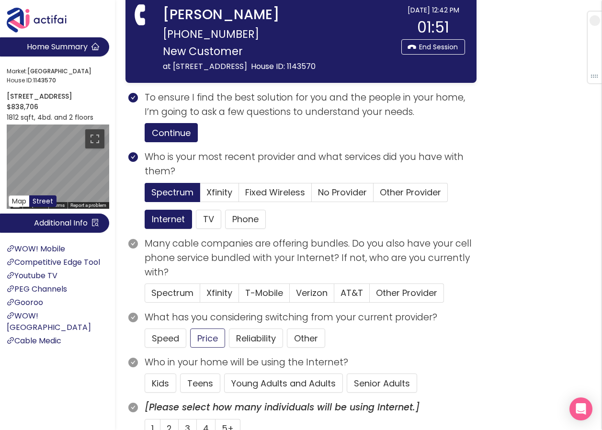
click at [214, 347] on button "Price" at bounding box center [207, 337] width 35 height 19
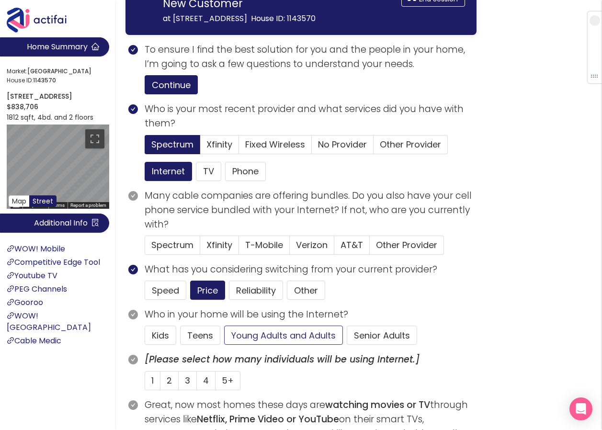
click at [305, 345] on button "Young Adults and Adults" at bounding box center [283, 335] width 119 height 19
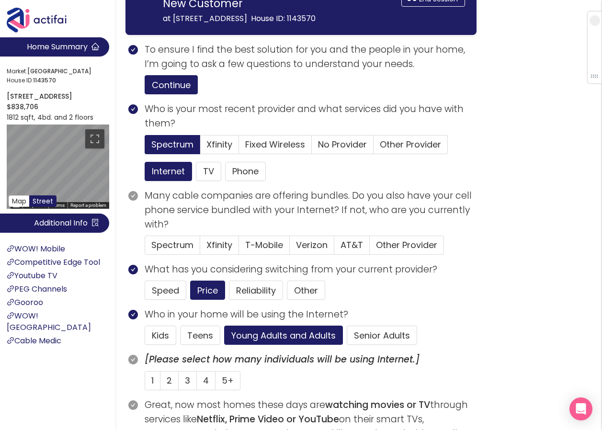
drag, startPoint x: 172, startPoint y: 391, endPoint x: 255, endPoint y: 375, distance: 84.2
click at [173, 390] on label "2" at bounding box center [169, 380] width 18 height 19
click at [160, 383] on input "2" at bounding box center [160, 383] width 0 height 0
click at [384, 345] on button "Senior Adults" at bounding box center [382, 335] width 70 height 19
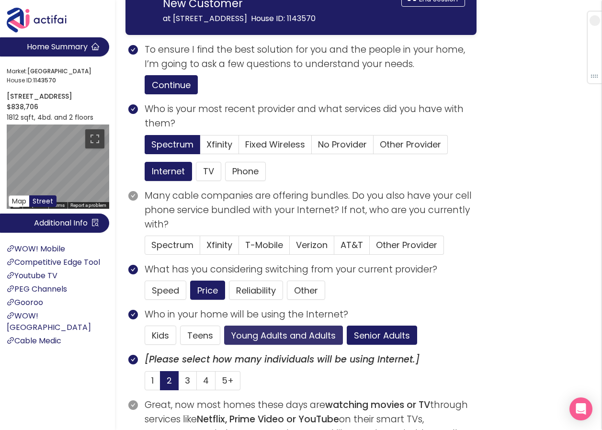
click at [288, 345] on button "Young Adults and Adults" at bounding box center [283, 335] width 119 height 19
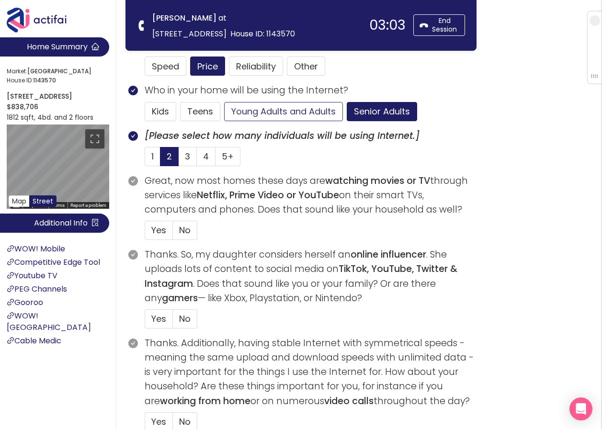
scroll to position [239, 0]
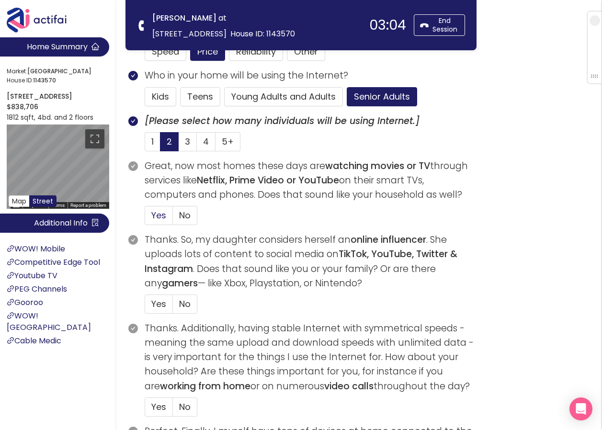
click at [153, 217] on span "Yes" at bounding box center [158, 215] width 15 height 12
click at [145, 218] on input "Yes" at bounding box center [145, 218] width 0 height 0
click at [190, 305] on span "No" at bounding box center [184, 304] width 11 height 12
click at [173, 307] on input "No" at bounding box center [173, 307] width 0 height 0
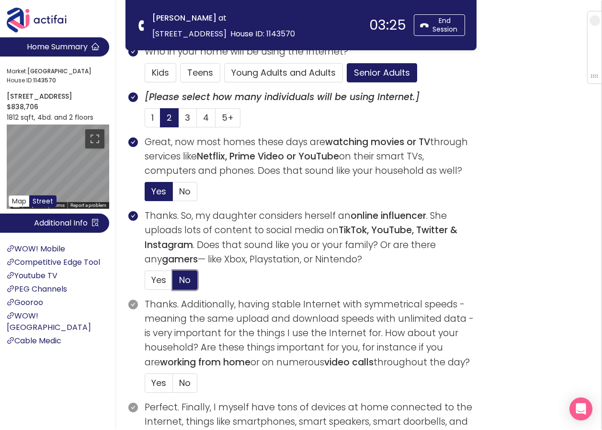
scroll to position [287, 0]
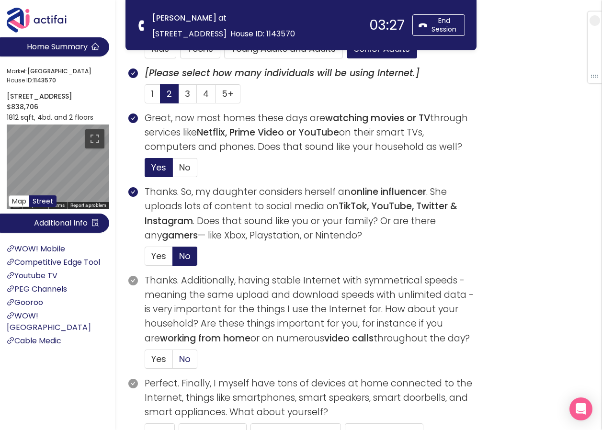
click at [181, 358] on span "No" at bounding box center [184, 359] width 11 height 12
click at [173, 362] on input "No" at bounding box center [173, 362] width 0 height 0
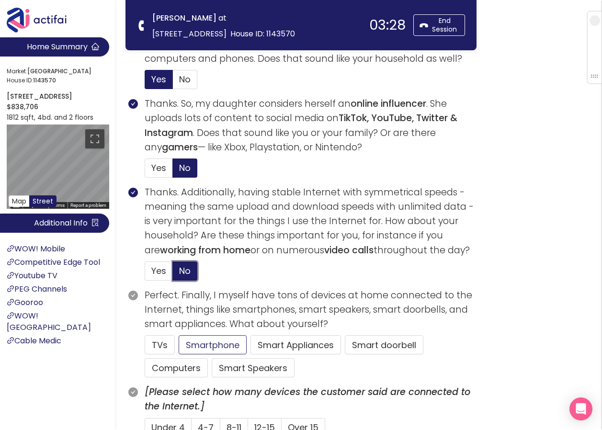
scroll to position [383, 0]
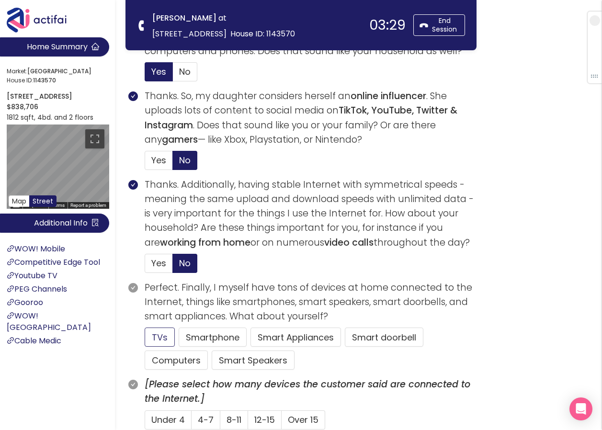
click at [158, 342] on button "TVs" at bounding box center [160, 336] width 30 height 19
click at [207, 339] on button "Smartphone" at bounding box center [213, 336] width 68 height 19
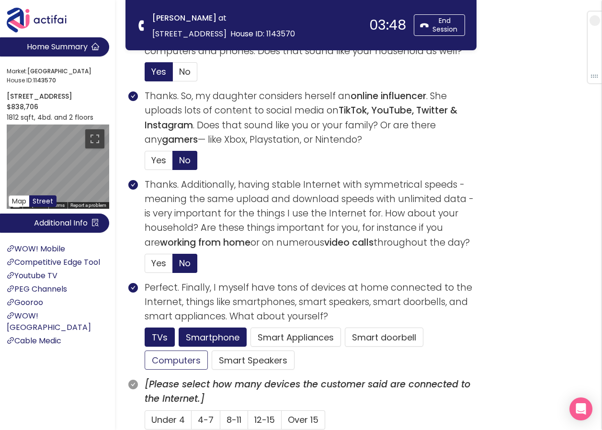
click at [188, 360] on button "Computers" at bounding box center [176, 359] width 63 height 19
click at [206, 414] on span "4-7" at bounding box center [206, 420] width 16 height 12
click at [192, 423] on input "4-7" at bounding box center [192, 423] width 0 height 0
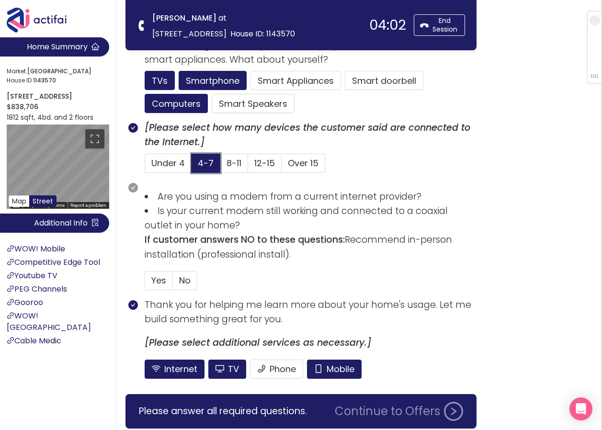
scroll to position [622, 0]
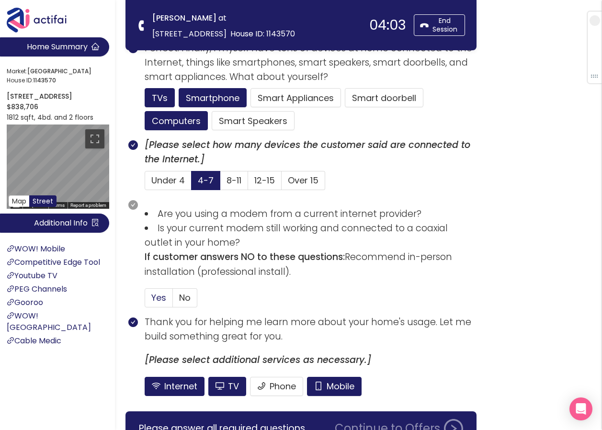
click at [158, 297] on span "Yes" at bounding box center [158, 298] width 15 height 12
click at [145, 301] on input "Yes" at bounding box center [145, 301] width 0 height 0
click at [322, 388] on button "Mobile" at bounding box center [334, 386] width 55 height 19
click at [236, 387] on button "TV" at bounding box center [227, 386] width 38 height 19
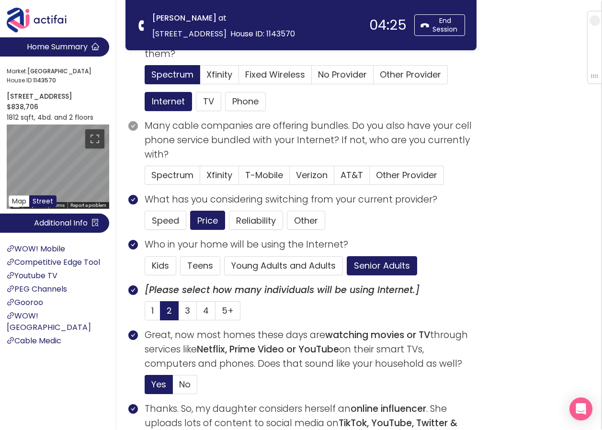
scroll to position [54, 0]
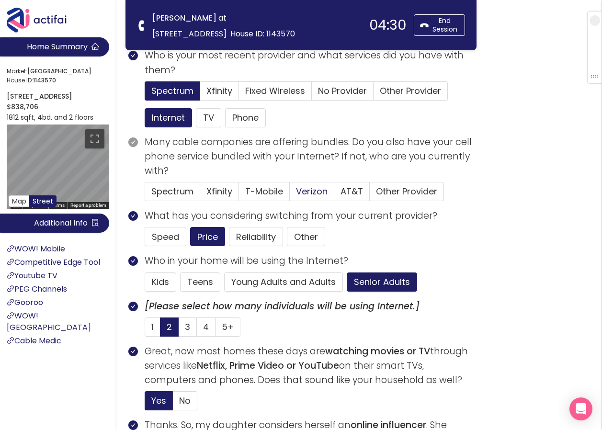
click at [315, 193] on span "Verizon" at bounding box center [312, 191] width 32 height 12
click at [290, 194] on input "Verizon" at bounding box center [290, 194] width 0 height 0
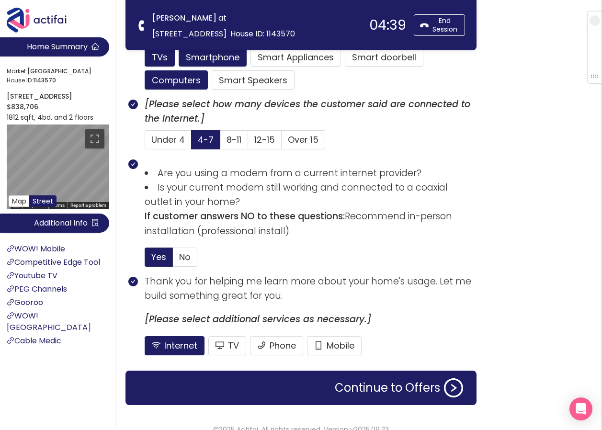
scroll to position [676, 0]
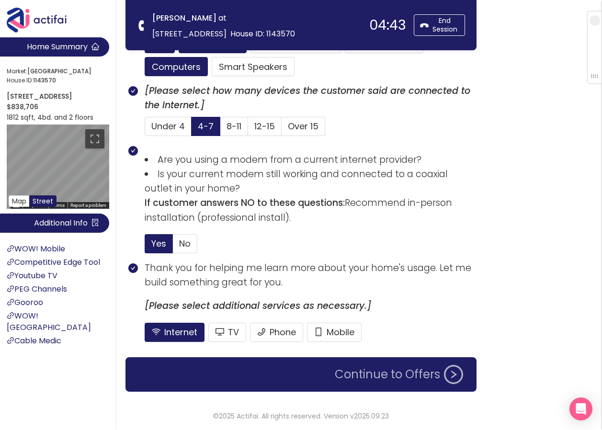
click at [387, 373] on button "Continue to Offers" at bounding box center [399, 374] width 140 height 19
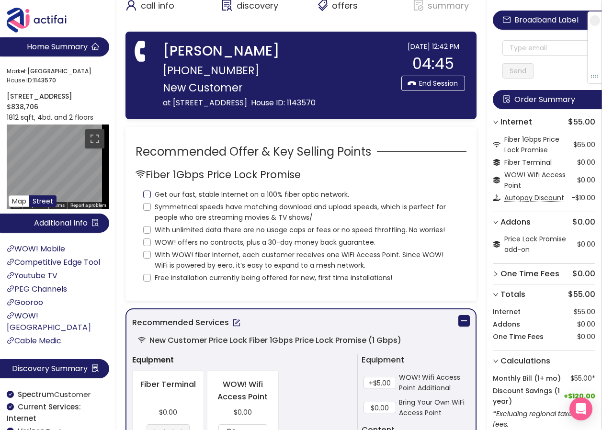
scroll to position [0, 0]
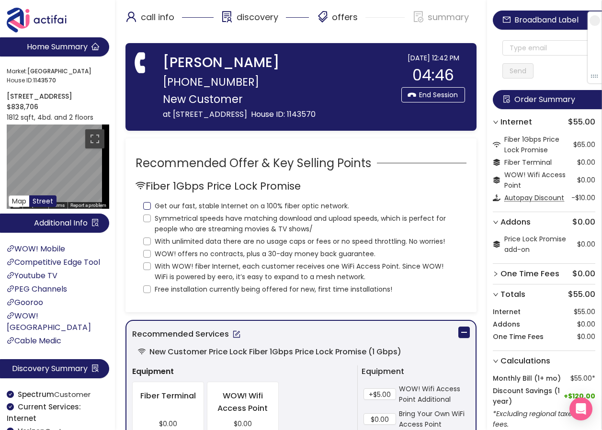
click at [147, 210] on input "Get our fast, stable Internet on a 100% fiber optic network." at bounding box center [147, 206] width 8 height 8
checkbox input "true"
click at [147, 222] on input "Symmetrical speeds have matching download and upload speeds, which is perfect f…" at bounding box center [147, 218] width 8 height 8
checkbox input "true"
click at [145, 245] on input "With unlimited data there are no usage caps or fees or no speed throttling. No …" at bounding box center [147, 241] width 8 height 8
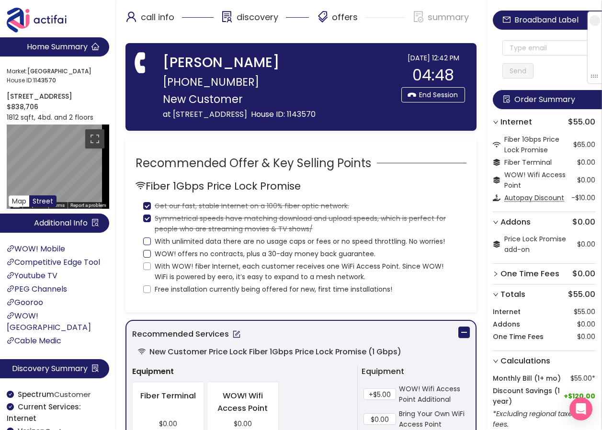
checkbox input "true"
click at [144, 258] on input "WOW! offers no contracts, plus a 30-day money back guarantee." at bounding box center [147, 254] width 8 height 8
checkbox input "true"
click at [146, 270] on input "With WOW! fiber Internet, each customer receives one WiFi Access Point. Since W…" at bounding box center [147, 266] width 8 height 8
checkbox input "true"
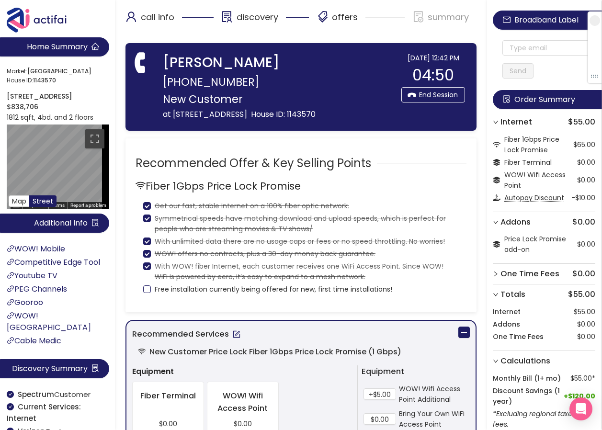
click at [147, 293] on input "Free installation currently being offered for new, first time installations!" at bounding box center [147, 289] width 8 height 8
checkbox input "true"
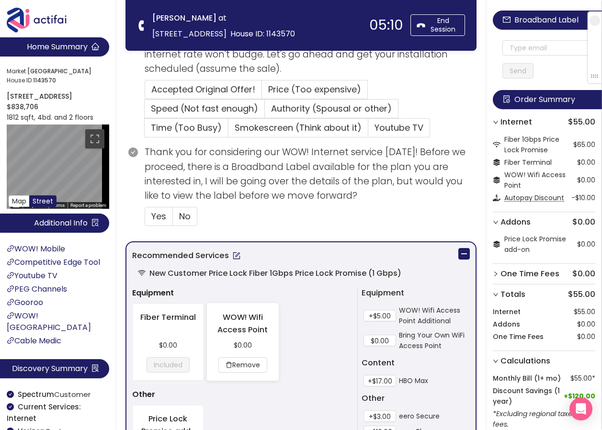
scroll to position [287, 0]
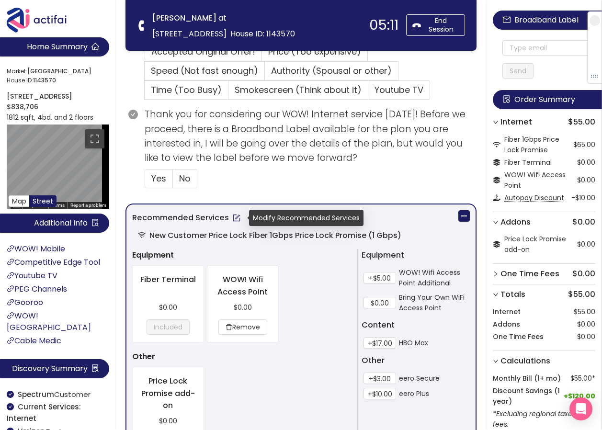
click at [232, 215] on button "button" at bounding box center [236, 217] width 15 height 15
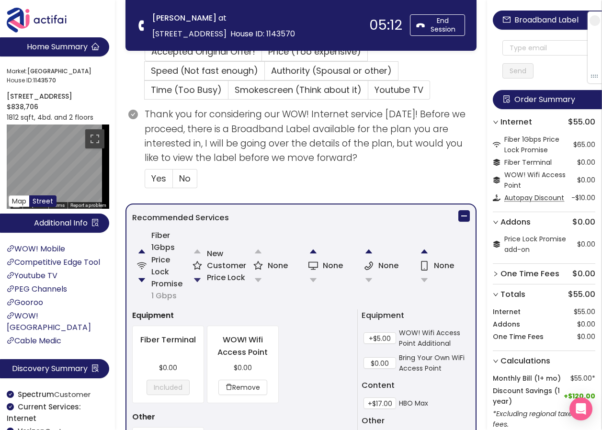
click at [197, 275] on button "button" at bounding box center [197, 279] width 19 height 19
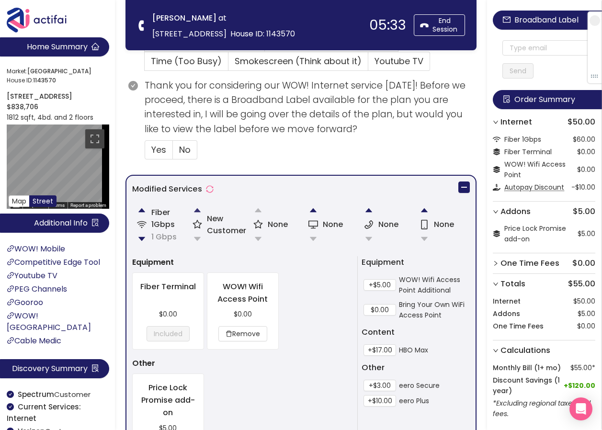
click at [196, 207] on button "button" at bounding box center [197, 210] width 19 height 19
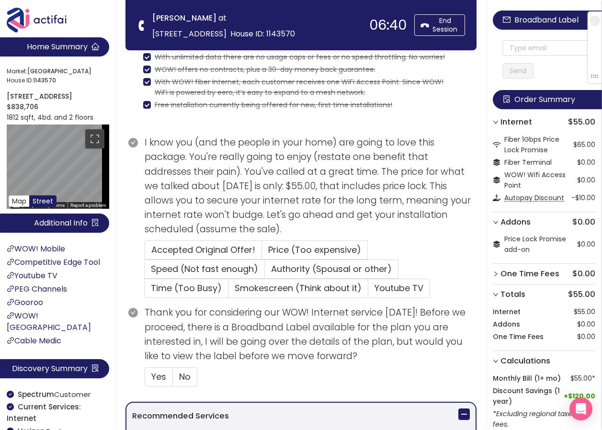
scroll to position [66, 0]
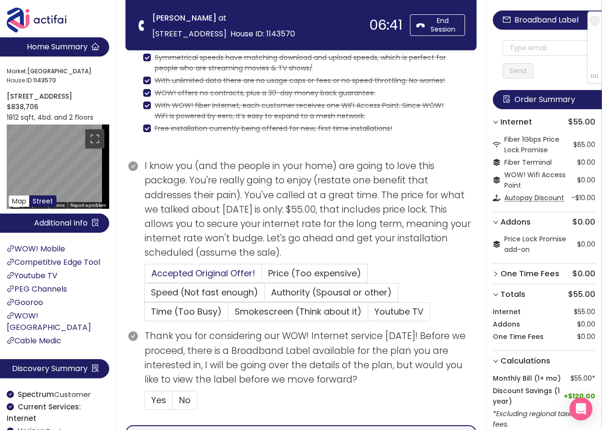
click at [213, 274] on span "Accepted Original Offer!" at bounding box center [203, 273] width 104 height 12
click at [145, 276] on input "Accepted Original Offer!" at bounding box center [145, 276] width 0 height 0
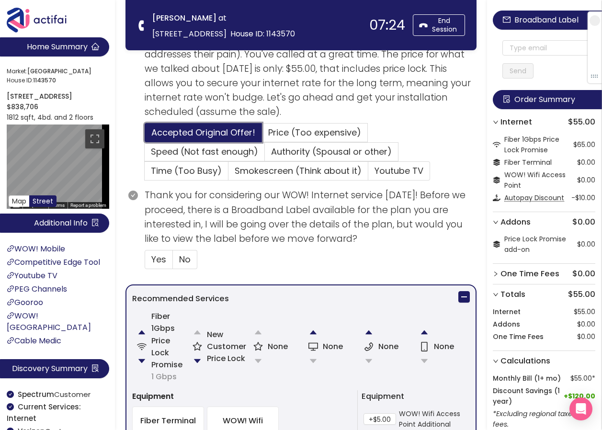
scroll to position [209, 0]
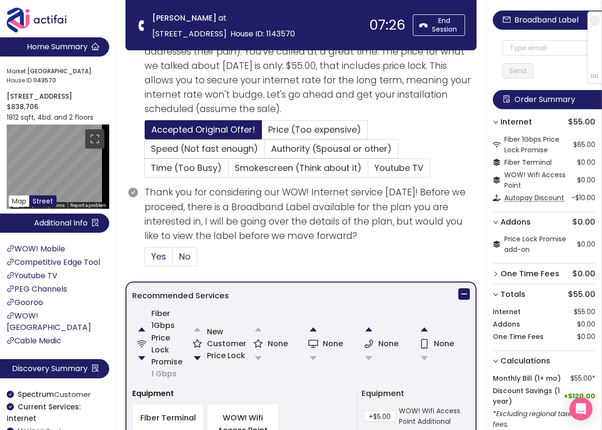
click at [164, 257] on span "Yes" at bounding box center [158, 256] width 15 height 12
click at [145, 259] on input "Yes" at bounding box center [145, 259] width 0 height 0
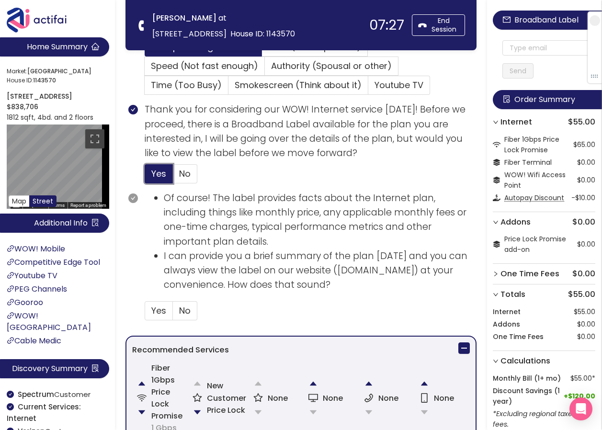
scroll to position [401, 0]
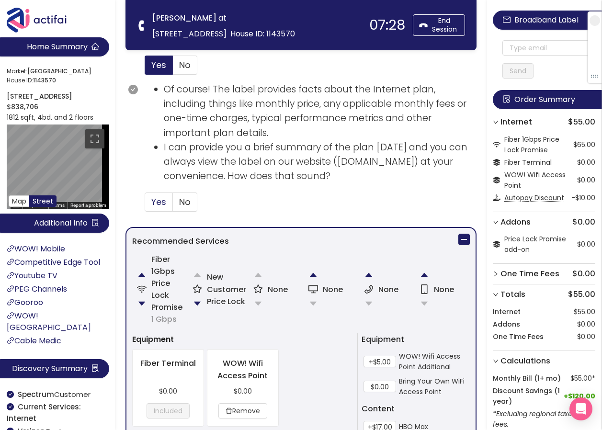
click at [157, 204] on span "Yes" at bounding box center [158, 202] width 15 height 12
click at [145, 205] on input "Yes" at bounding box center [145, 205] width 0 height 0
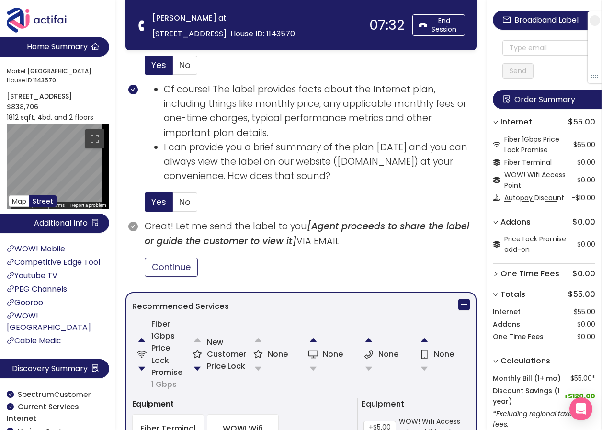
click at [169, 265] on button "Continue" at bounding box center [171, 267] width 53 height 19
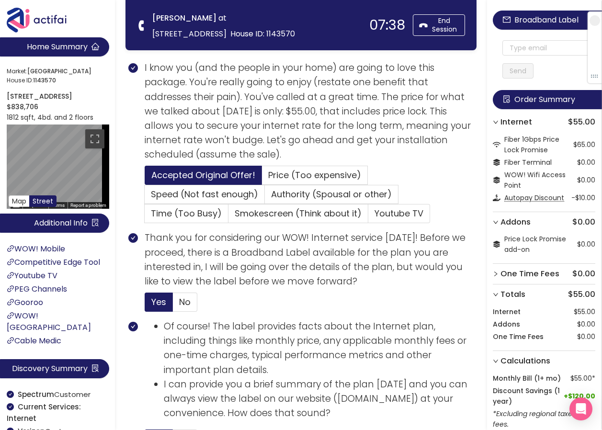
scroll to position [161, 0]
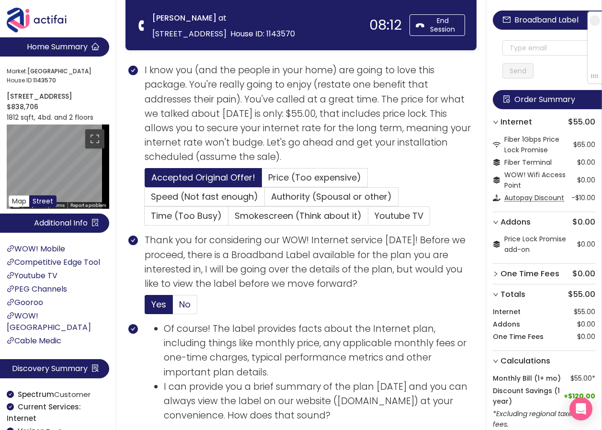
click at [181, 304] on span "No" at bounding box center [184, 304] width 11 height 12
click at [173, 307] on input "No" at bounding box center [173, 307] width 0 height 0
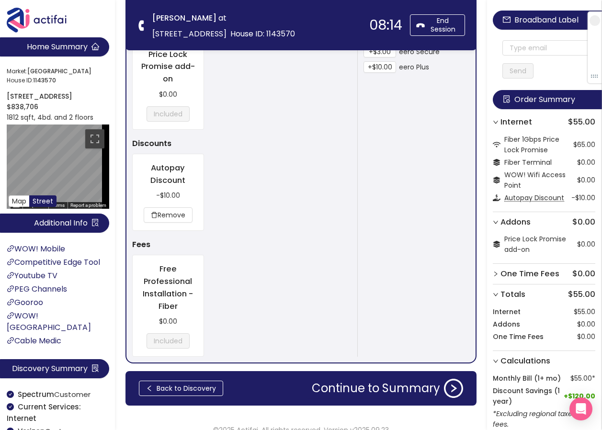
scroll to position [688, 0]
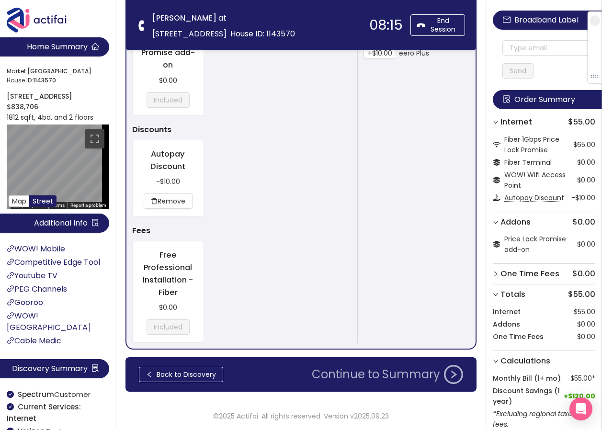
click at [375, 375] on button "Continue to Summary" at bounding box center [387, 374] width 163 height 19
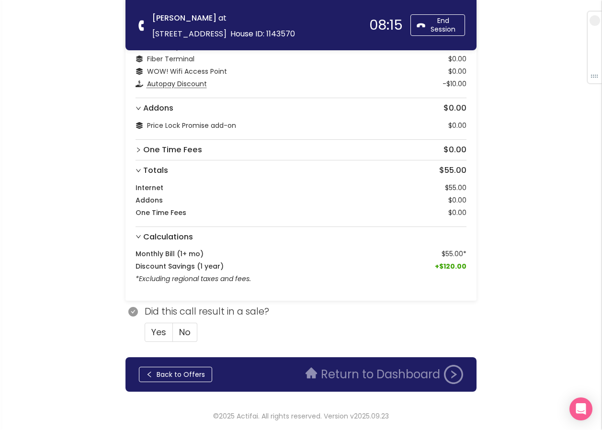
scroll to position [0, 0]
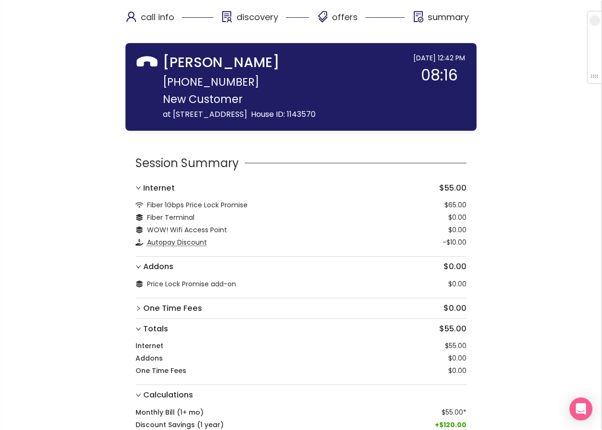
click at [319, 54] on div "[PERSON_NAME]" at bounding box center [280, 63] width 234 height 20
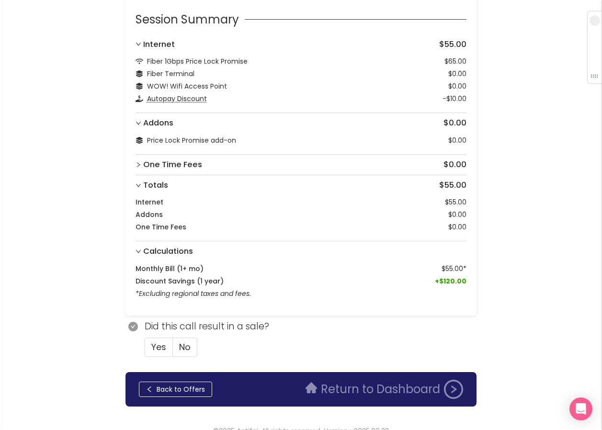
scroll to position [63, 0]
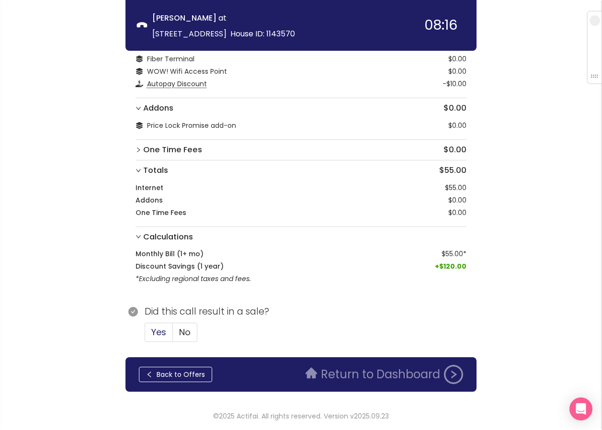
click at [169, 328] on label "Yes" at bounding box center [159, 332] width 28 height 19
click at [145, 335] on input "Yes" at bounding box center [145, 335] width 0 height 0
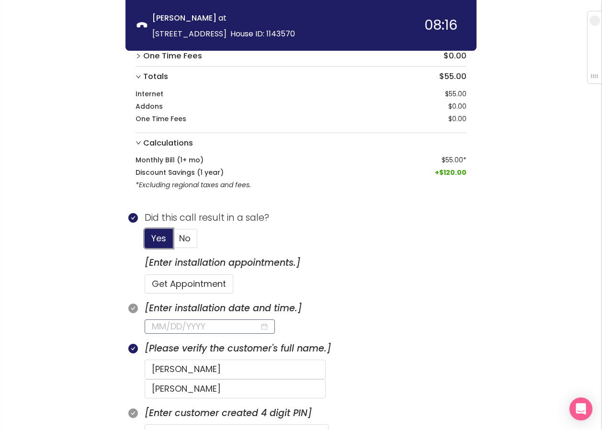
scroll to position [159, 0]
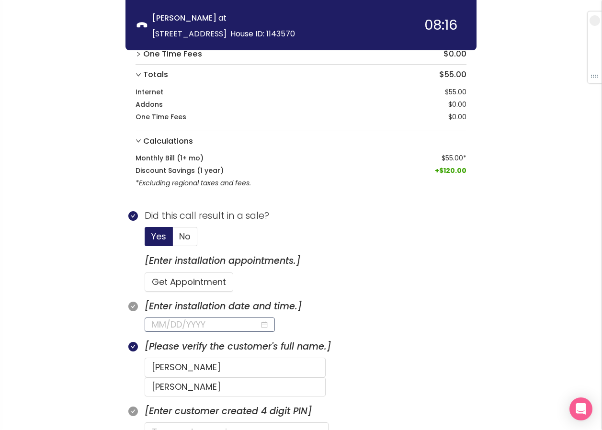
click at [187, 326] on input at bounding box center [206, 324] width 108 height 13
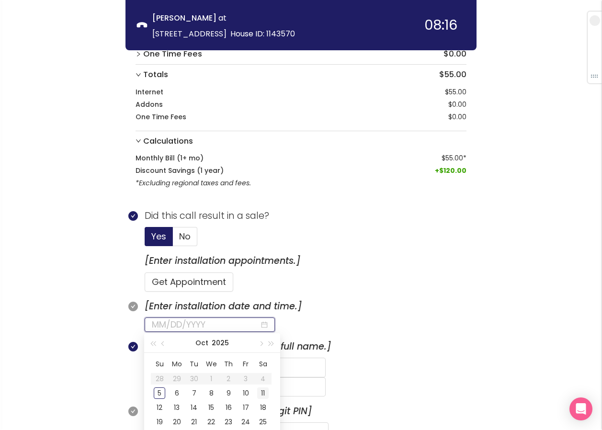
type input "[DATE]"
click at [262, 394] on div "11" at bounding box center [262, 392] width 11 height 11
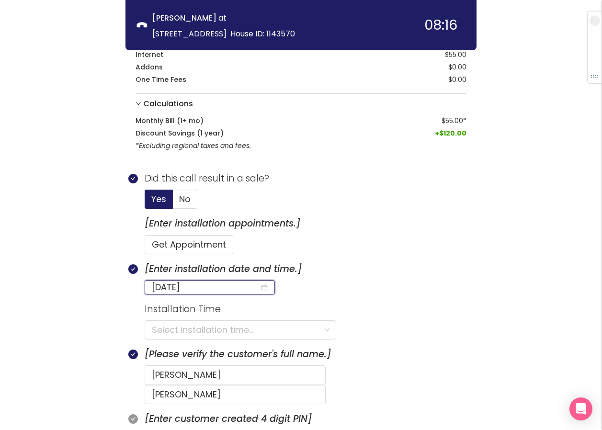
scroll to position [303, 0]
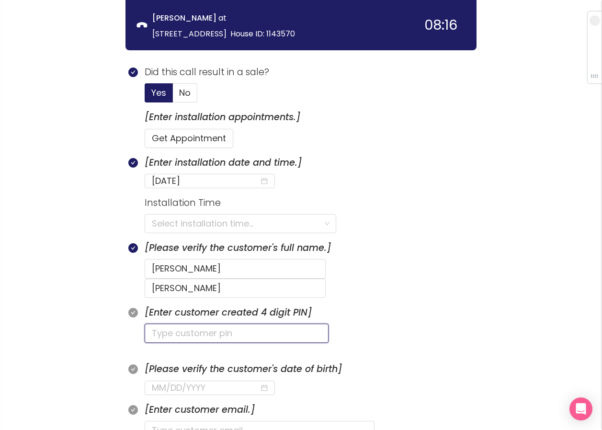
click at [167, 324] on input "text" at bounding box center [237, 333] width 184 height 19
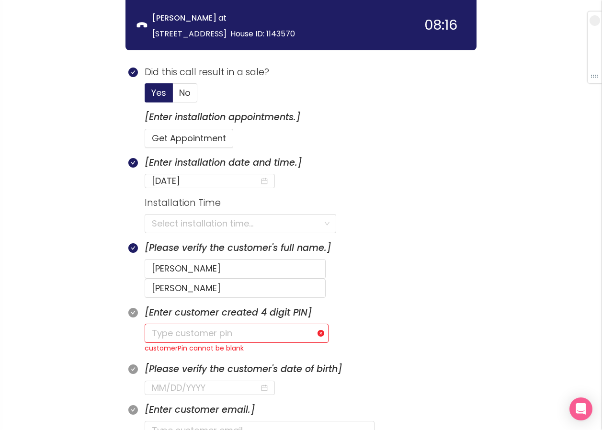
click at [195, 226] on input "search" at bounding box center [237, 223] width 170 height 18
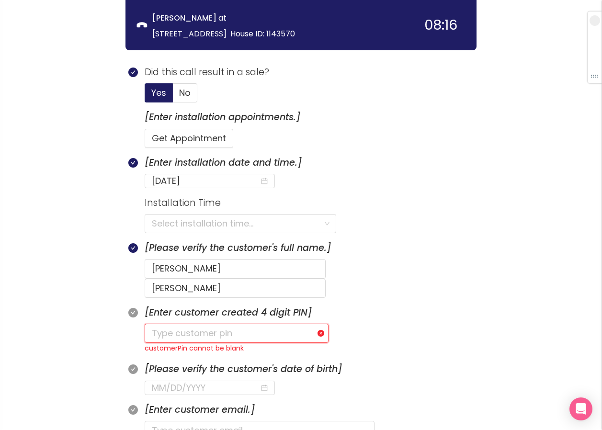
click at [169, 324] on input "text" at bounding box center [237, 333] width 184 height 19
click at [164, 226] on input "search" at bounding box center [237, 223] width 170 height 18
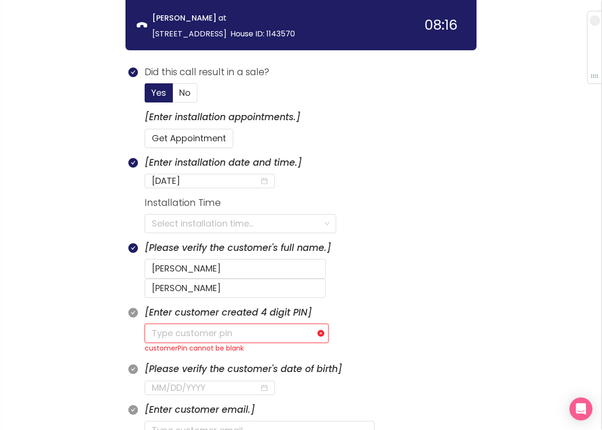
click at [165, 324] on input "text" at bounding box center [237, 333] width 184 height 19
type input "9009"
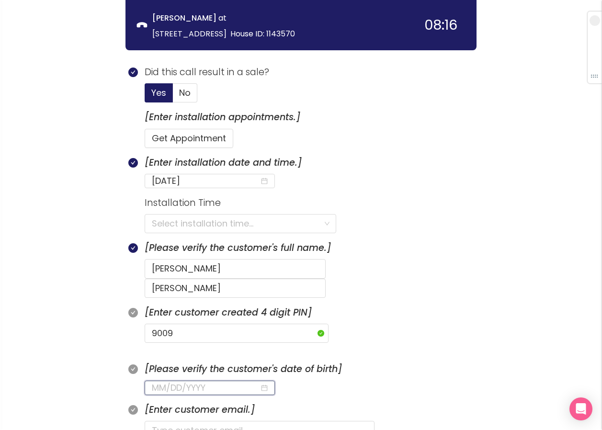
click at [165, 381] on input at bounding box center [206, 387] width 108 height 13
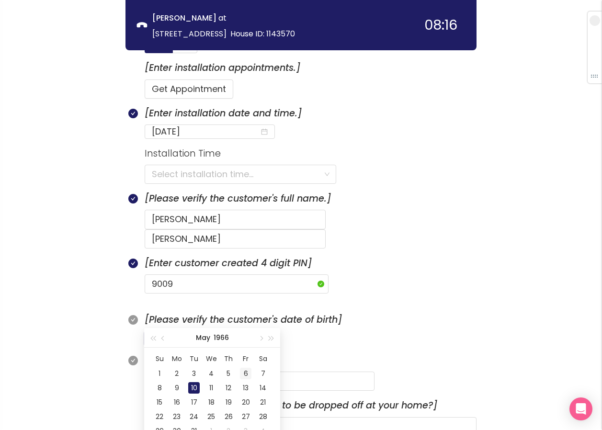
scroll to position [398, 0]
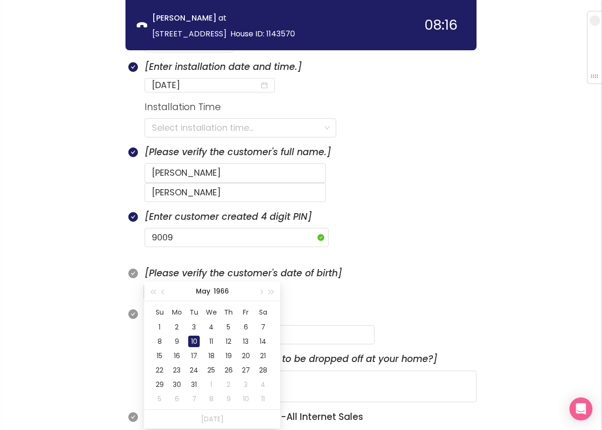
click at [195, 335] on td "10" at bounding box center [193, 341] width 17 height 14
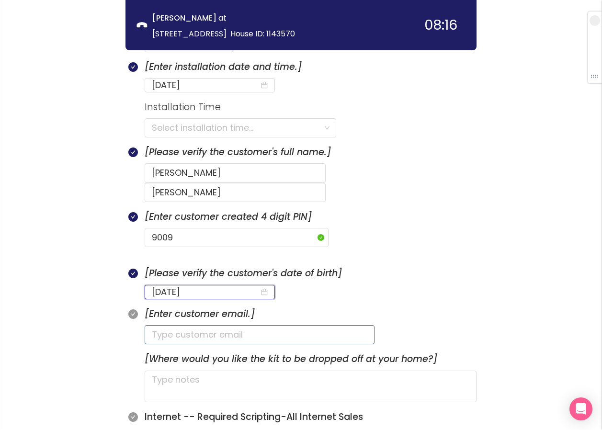
type input "[DATE]"
click at [169, 325] on input "text" at bounding box center [260, 334] width 230 height 19
click at [166, 325] on input "text" at bounding box center [260, 334] width 230 height 19
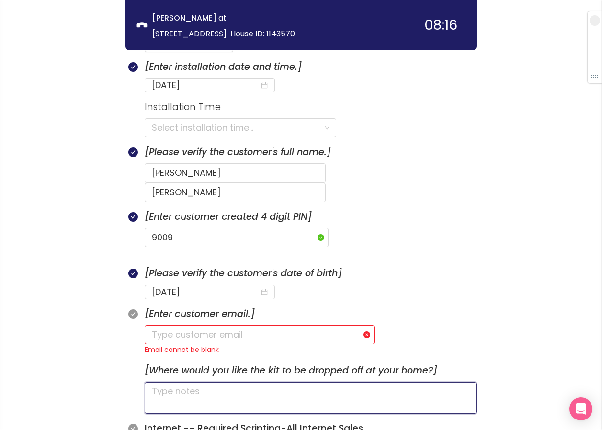
click at [158, 382] on textarea at bounding box center [311, 398] width 332 height 32
type textarea "H"
type textarea "HA"
type textarea "HAS"
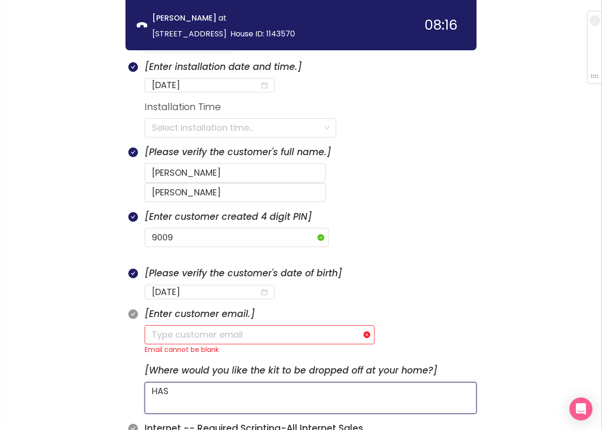
type textarea "HAS A"
type textarea "HAS A C"
type textarea "HAS A CA"
type textarea "HAS A CAT"
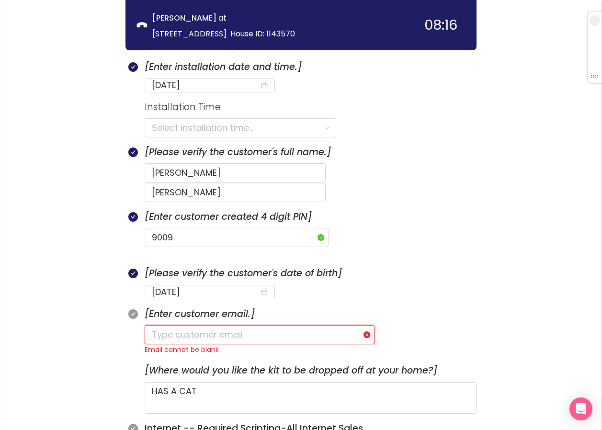
click at [171, 325] on input "text" at bounding box center [260, 334] width 230 height 19
click at [173, 325] on input "[EMAIL_ADDRESS][DOMAIN_NAME]" at bounding box center [260, 334] width 230 height 19
drag, startPoint x: 179, startPoint y: 317, endPoint x: 195, endPoint y: 322, distance: 16.8
click at [173, 325] on input "[EMAIL_ADDRESS][DOMAIN_NAME]" at bounding box center [260, 334] width 230 height 19
click at [169, 325] on input "[EMAIL_ADDRESS][DOMAIN_NAME]" at bounding box center [260, 334] width 230 height 19
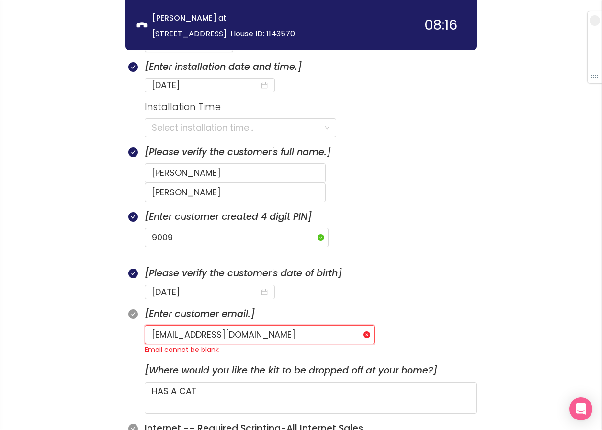
click at [179, 325] on input "[EMAIL_ADDRESS][DOMAIN_NAME]" at bounding box center [260, 334] width 230 height 19
type input "[EMAIL_ADDRESS][DOMAIN_NAME]"
click at [202, 132] on input "search" at bounding box center [237, 128] width 170 height 18
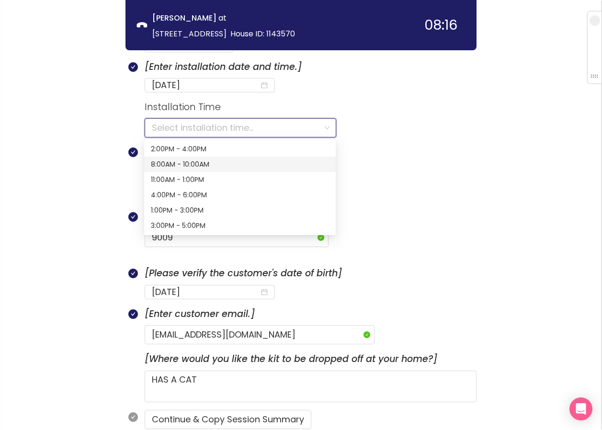
click at [188, 162] on div "8:00AM - 10:00AM" at bounding box center [240, 164] width 178 height 11
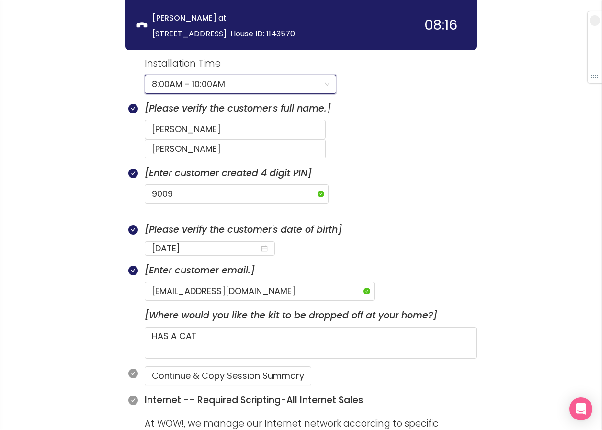
scroll to position [494, 0]
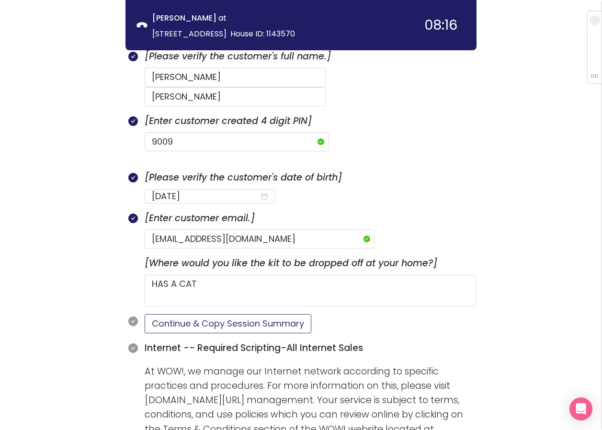
click at [255, 314] on button "Continue & Copy Session Summary" at bounding box center [228, 323] width 167 height 19
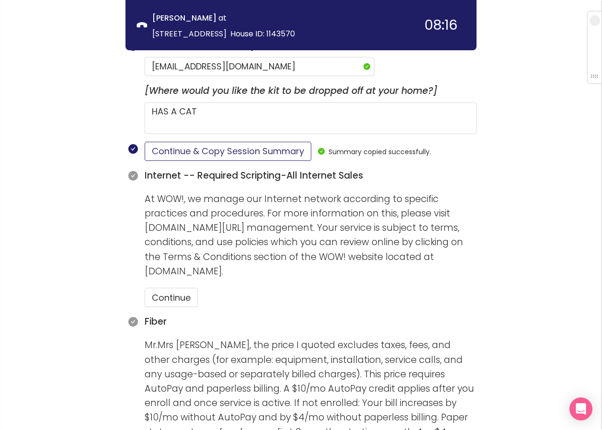
scroll to position [686, 0]
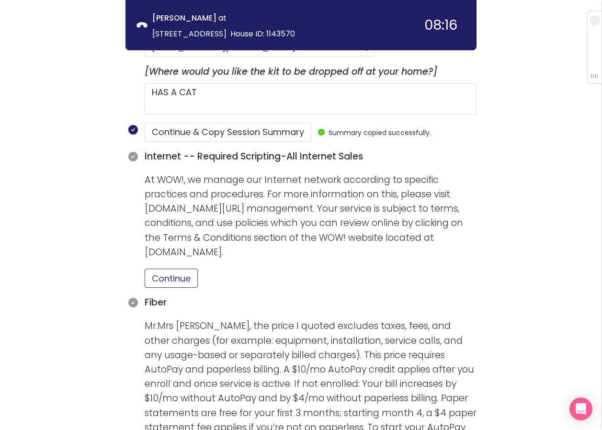
click at [162, 269] on button "Continue" at bounding box center [171, 278] width 53 height 19
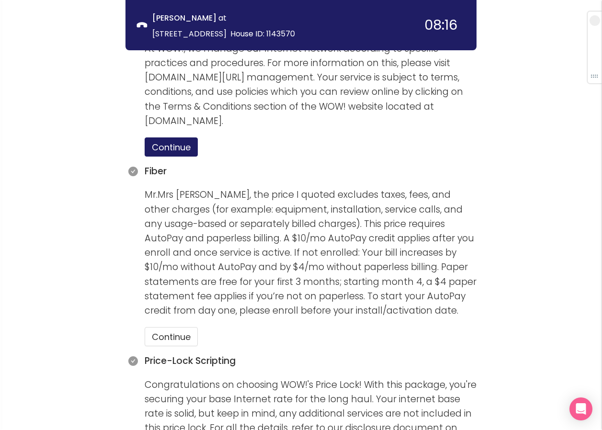
scroll to position [829, 0]
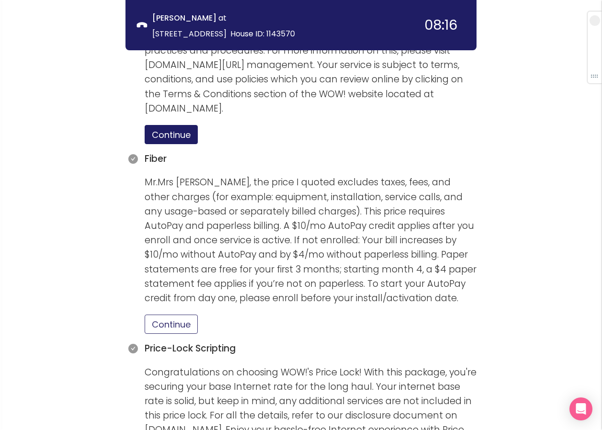
click at [171, 315] on button "Continue" at bounding box center [171, 324] width 53 height 19
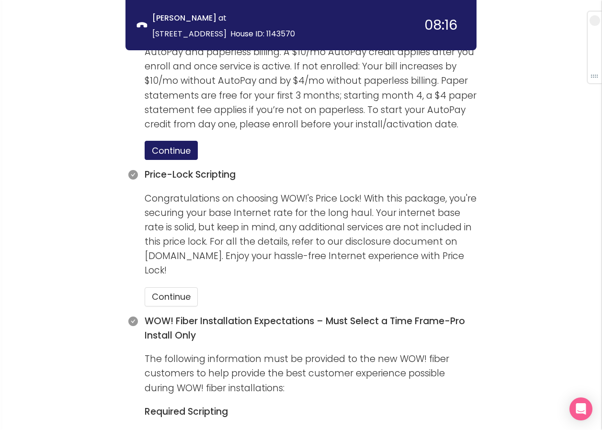
scroll to position [1021, 0]
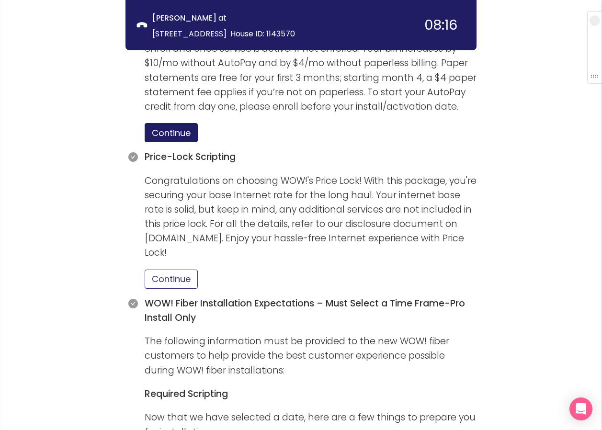
click at [175, 270] on button "Continue" at bounding box center [171, 279] width 53 height 19
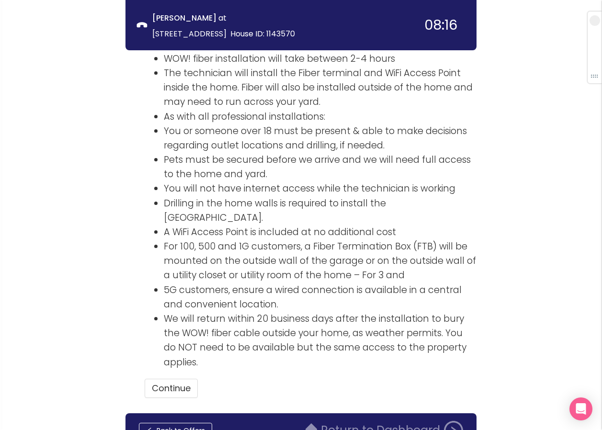
scroll to position [1440, 0]
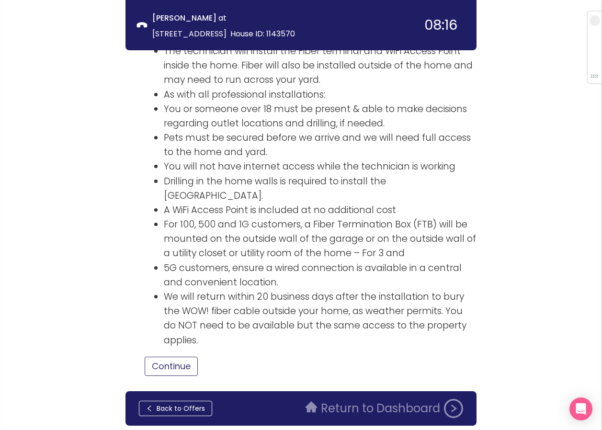
click at [159, 357] on button "Continue" at bounding box center [171, 366] width 53 height 19
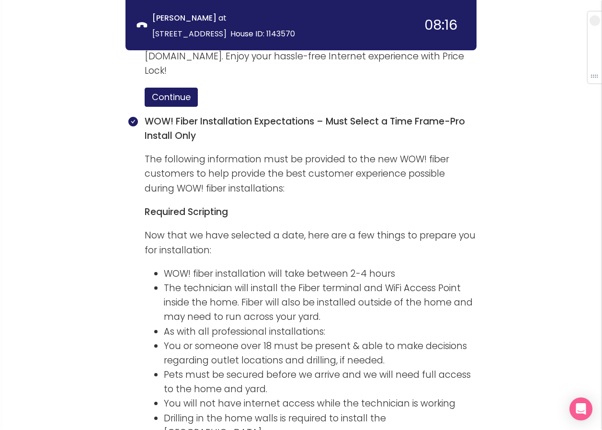
scroll to position [1505, 0]
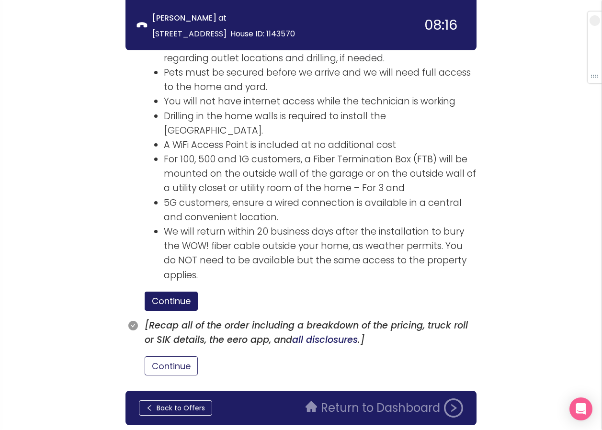
click at [181, 356] on button "Continue" at bounding box center [171, 365] width 53 height 19
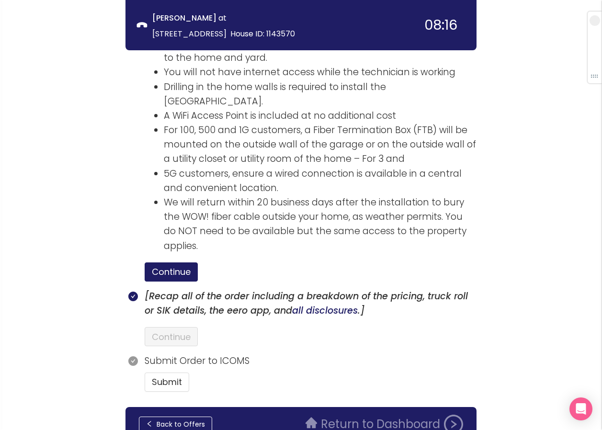
scroll to position [1550, 0]
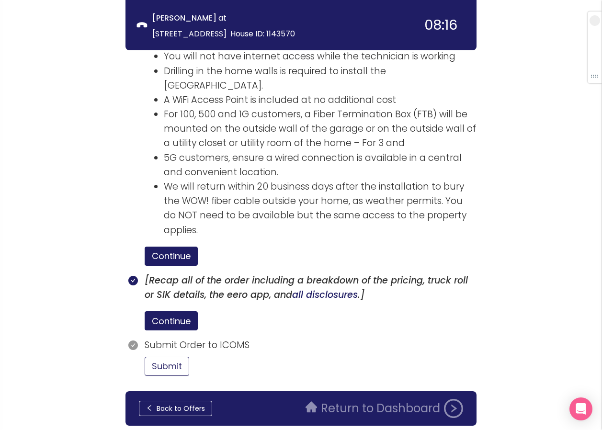
click at [178, 357] on button "Submit" at bounding box center [167, 366] width 45 height 19
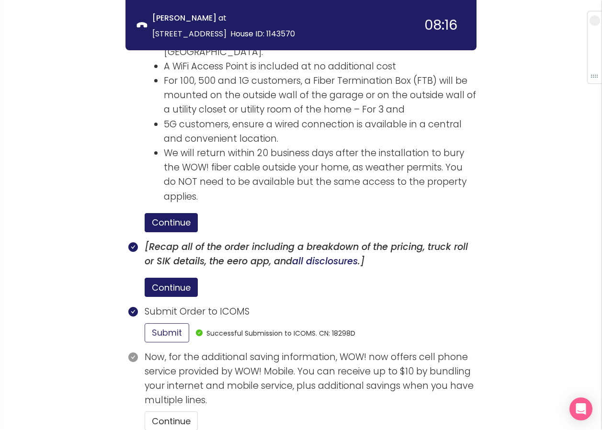
scroll to position [1598, 0]
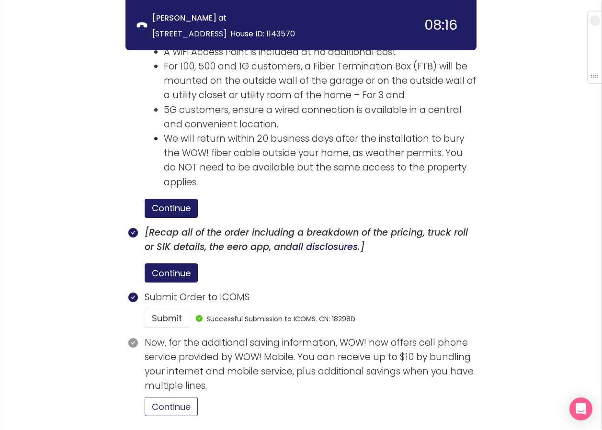
click at [175, 397] on button "Continue" at bounding box center [171, 406] width 53 height 19
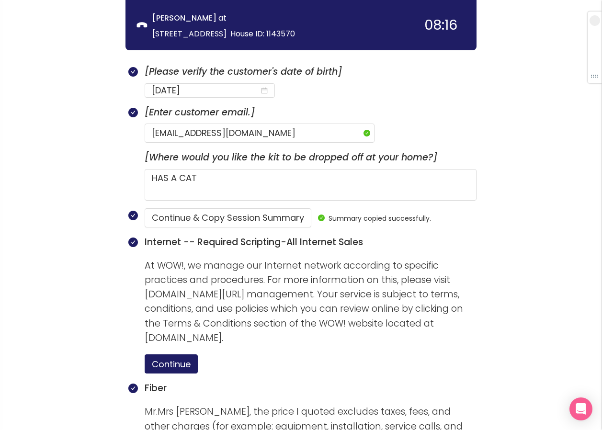
scroll to position [544, 0]
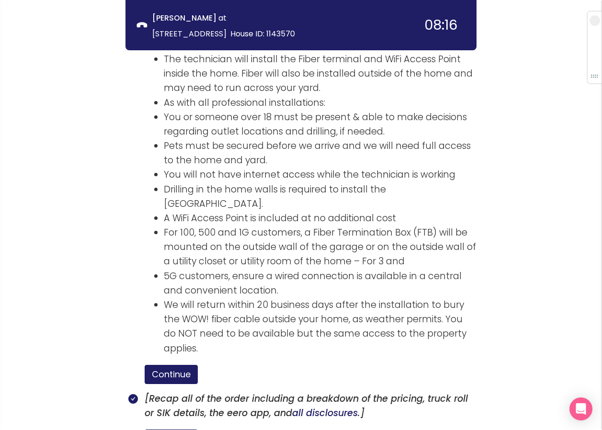
scroll to position [1727, 0]
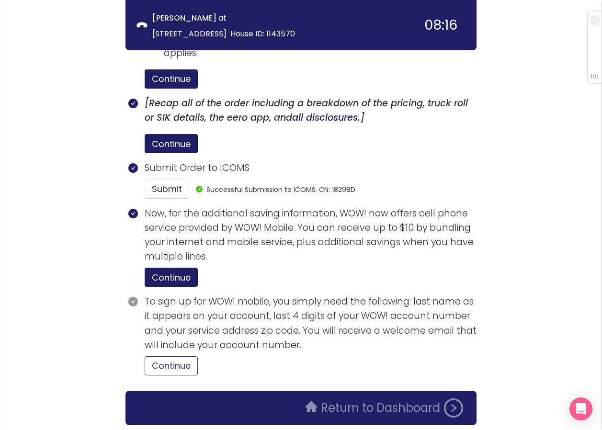
click at [174, 356] on button "Continue" at bounding box center [171, 365] width 53 height 19
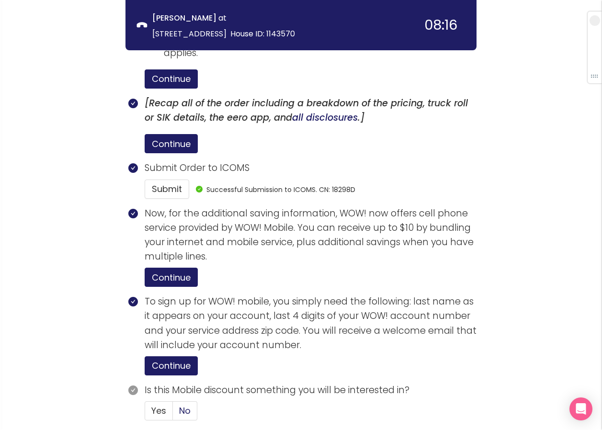
click at [190, 405] on span "No" at bounding box center [184, 411] width 11 height 12
click at [173, 414] on input "No" at bounding box center [173, 414] width 0 height 0
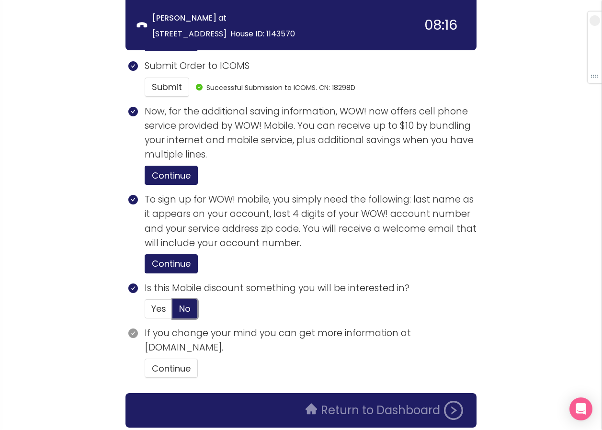
scroll to position [1831, 0]
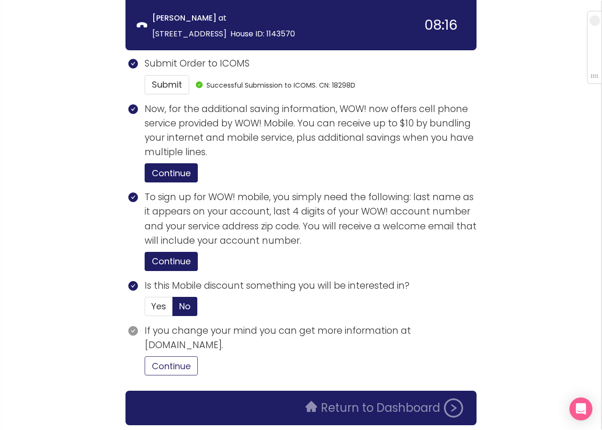
click at [182, 356] on button "Continue" at bounding box center [171, 365] width 53 height 19
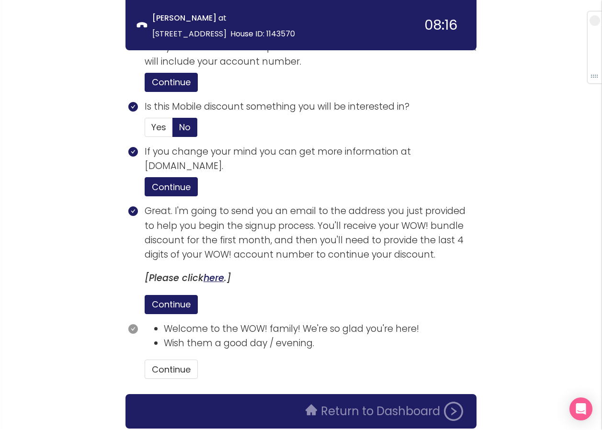
scroll to position [2014, 0]
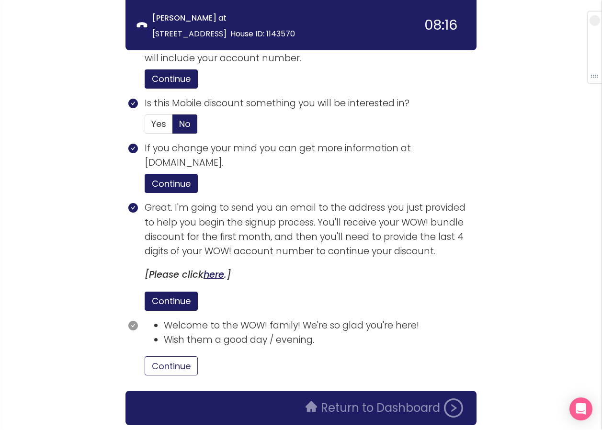
click at [166, 356] on button "Continue" at bounding box center [171, 365] width 53 height 19
click at [351, 398] on button "Return to Dashboard" at bounding box center [384, 407] width 169 height 19
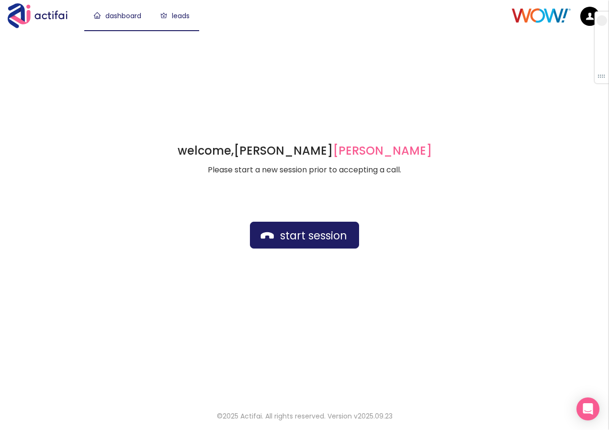
click at [185, 12] on link "leads" at bounding box center [174, 16] width 29 height 10
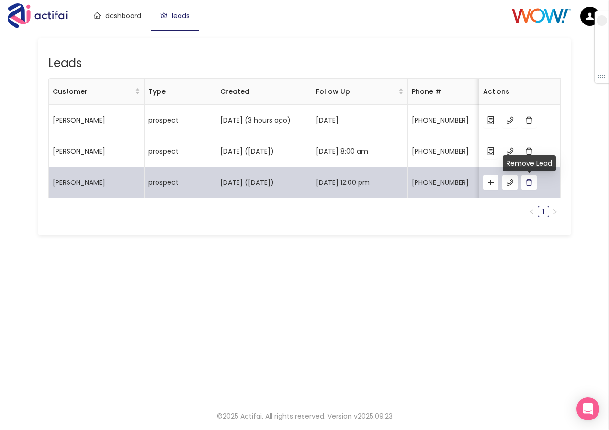
click at [529, 185] on button "button" at bounding box center [528, 182] width 15 height 15
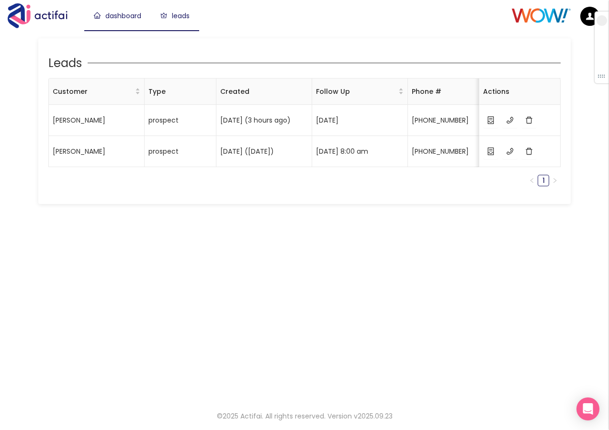
click at [108, 13] on link "dashboard" at bounding box center [117, 16] width 47 height 10
